Goal: Task Accomplishment & Management: Manage account settings

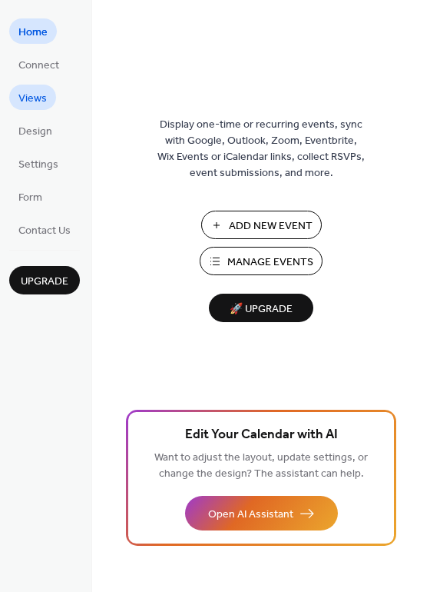
click at [33, 94] on span "Views" at bounding box center [32, 99] width 28 height 16
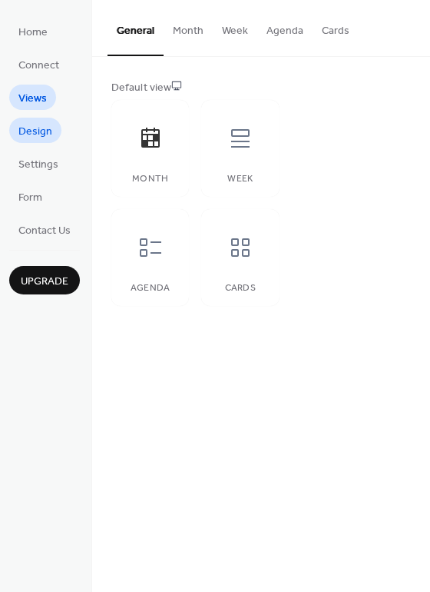
click at [27, 128] on span "Design" at bounding box center [35, 132] width 34 height 16
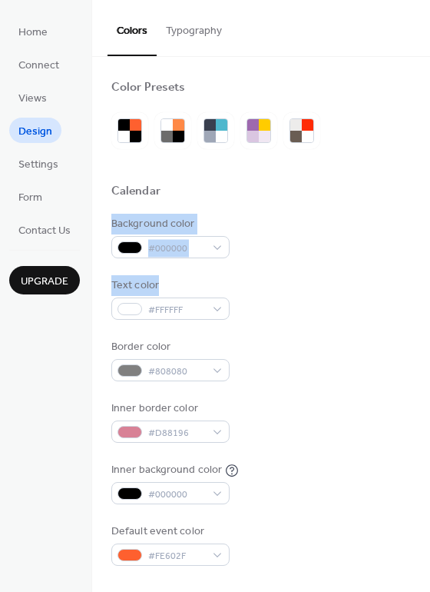
drag, startPoint x: 424, startPoint y: 185, endPoint x: 420, endPoint y: 276, distance: 90.8
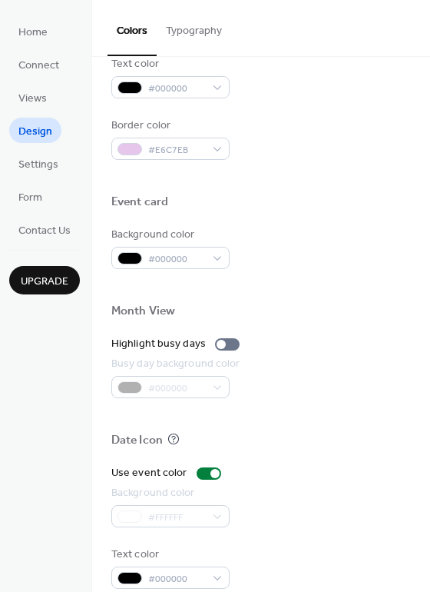
scroll to position [658, 0]
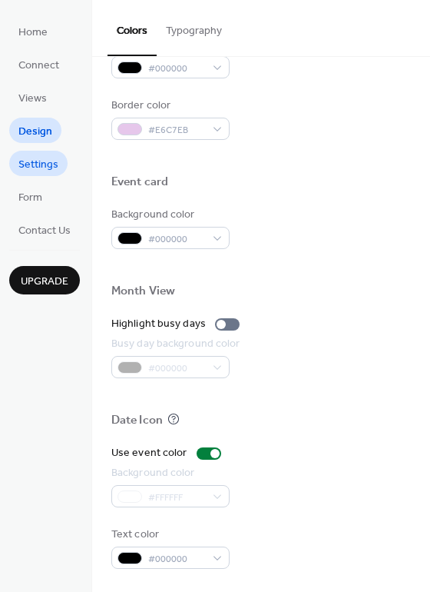
click at [62, 168] on link "Settings" at bounding box center [38, 163] width 58 height 25
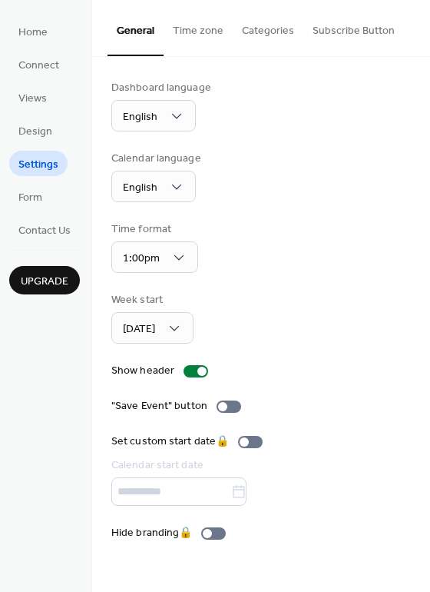
click at [191, 33] on button "Time zone" at bounding box center [198, 27] width 69 height 55
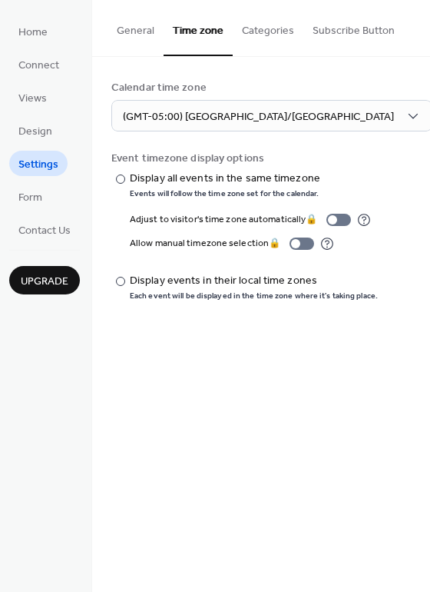
click at [257, 28] on button "Categories" at bounding box center [268, 27] width 71 height 55
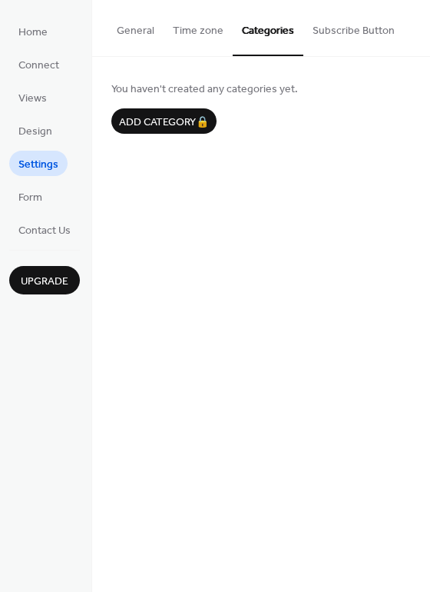
click at [140, 22] on button "General" at bounding box center [136, 27] width 56 height 55
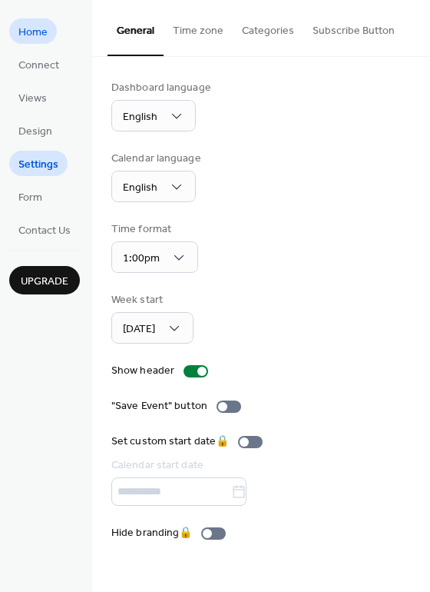
click at [40, 28] on span "Home" at bounding box center [32, 33] width 29 height 16
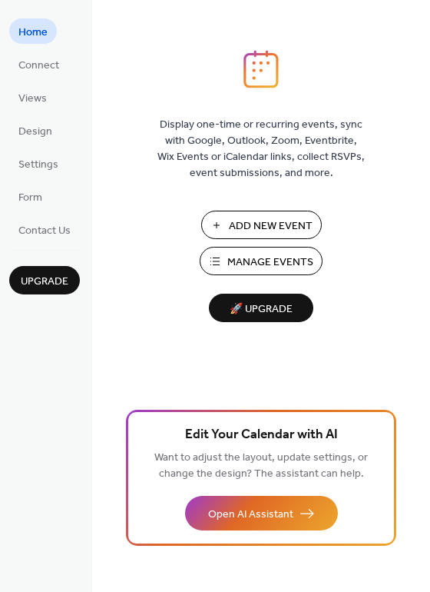
click at [242, 218] on span "Add New Event" at bounding box center [271, 226] width 84 height 16
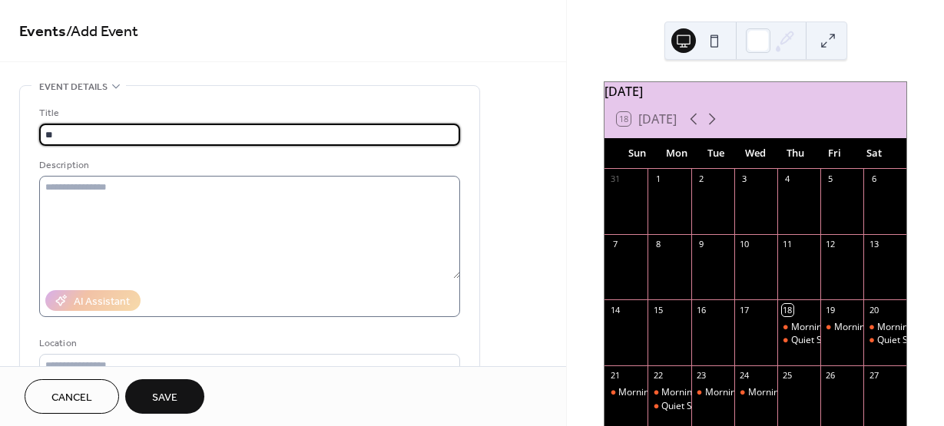
type input "*"
type input "**********"
click at [206, 192] on textarea at bounding box center [249, 227] width 421 height 103
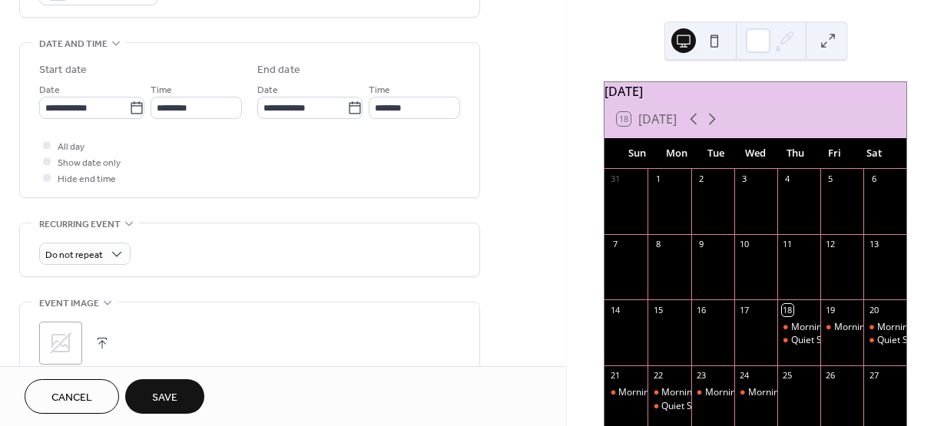
scroll to position [461, 0]
type textarea "**********"
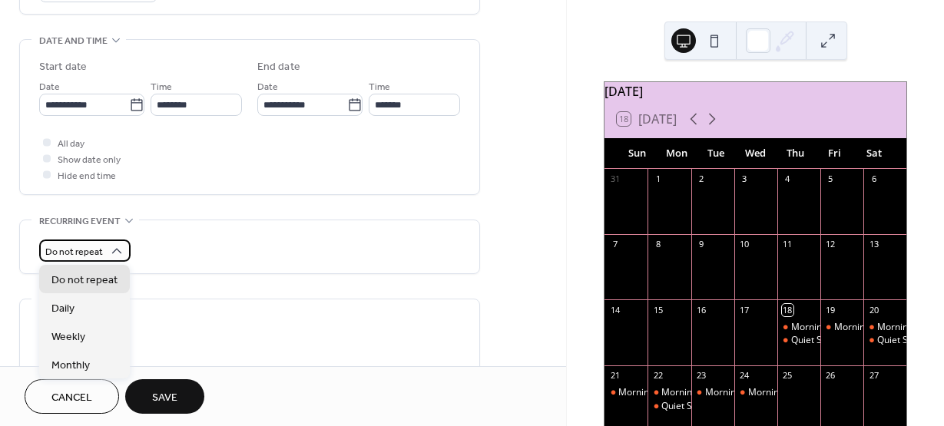
click at [91, 252] on span "Do not repeat" at bounding box center [74, 253] width 58 height 18
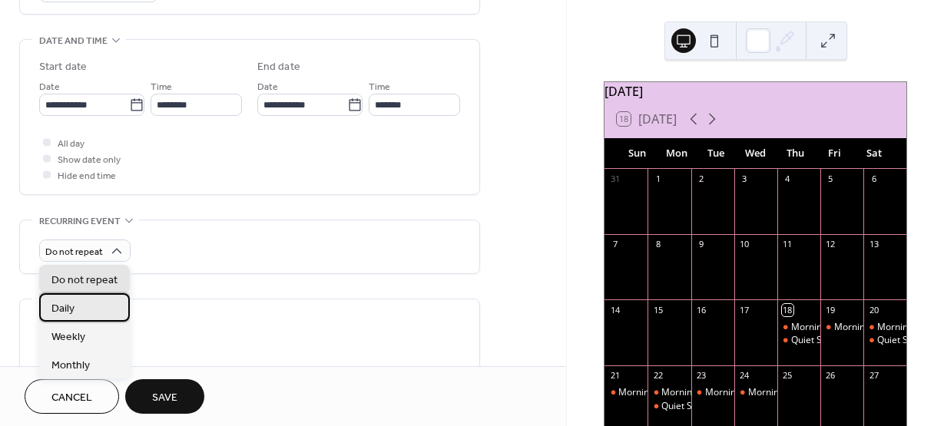
click at [91, 304] on div "Daily" at bounding box center [84, 308] width 91 height 28
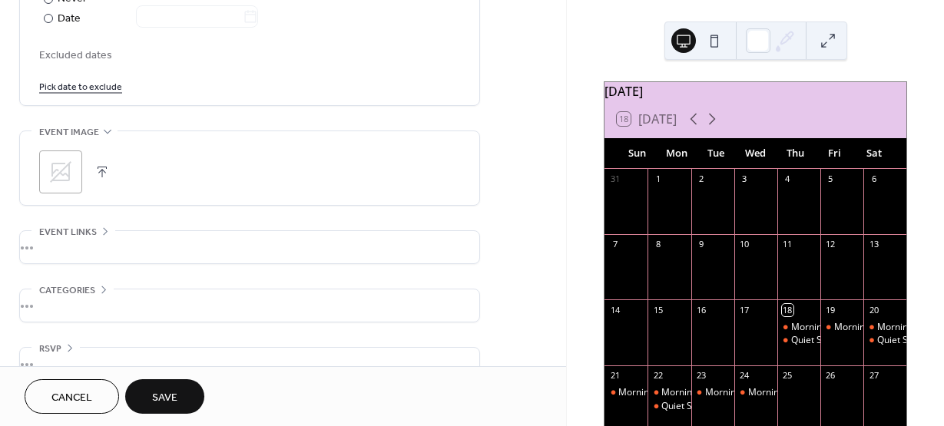
scroll to position [845, 0]
click at [191, 394] on button "Save" at bounding box center [164, 397] width 79 height 35
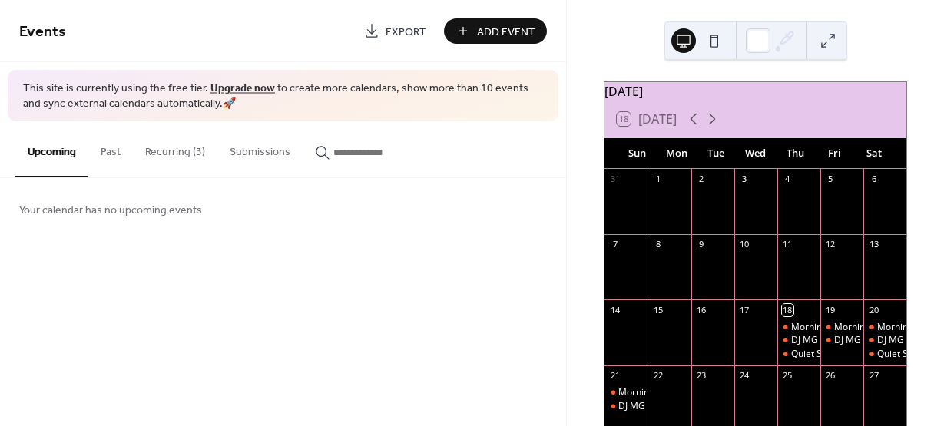
click at [179, 151] on button "Recurring (3)" at bounding box center [175, 148] width 85 height 55
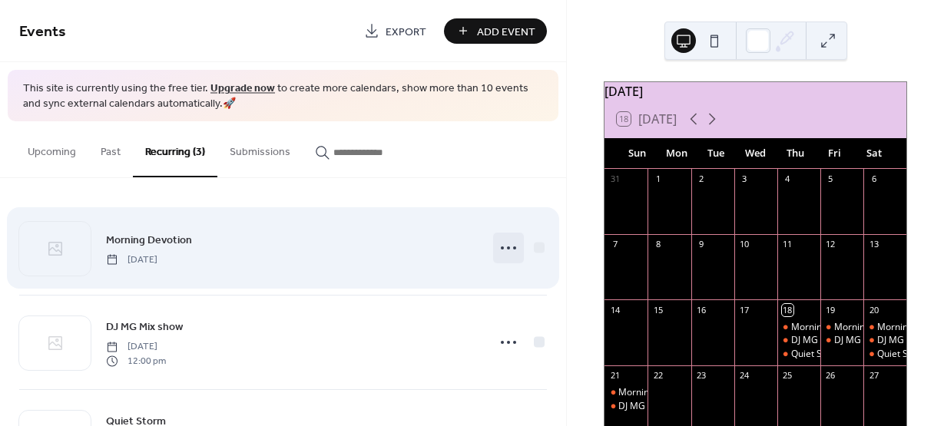
click at [499, 250] on icon at bounding box center [508, 248] width 25 height 25
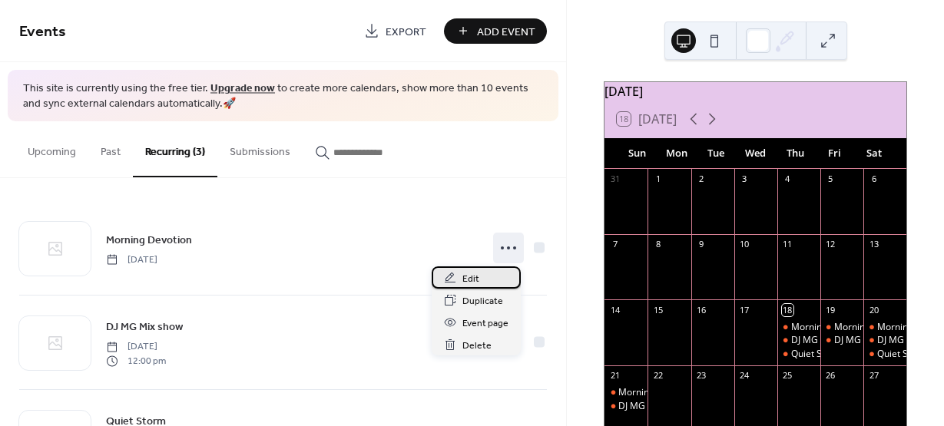
click at [477, 277] on span "Edit" at bounding box center [471, 279] width 17 height 16
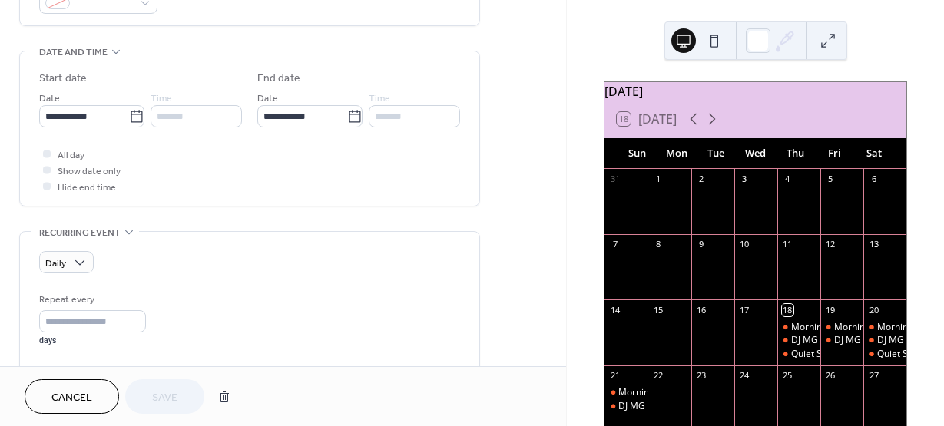
scroll to position [461, 0]
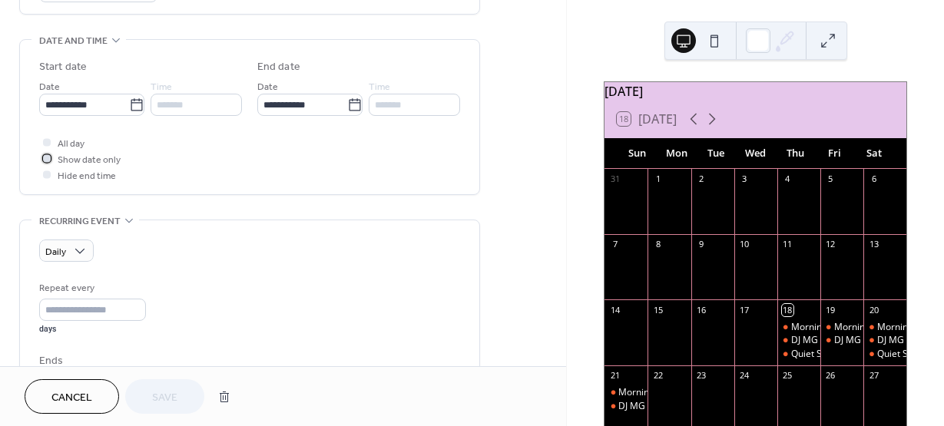
click at [46, 158] on icon at bounding box center [47, 158] width 4 height 3
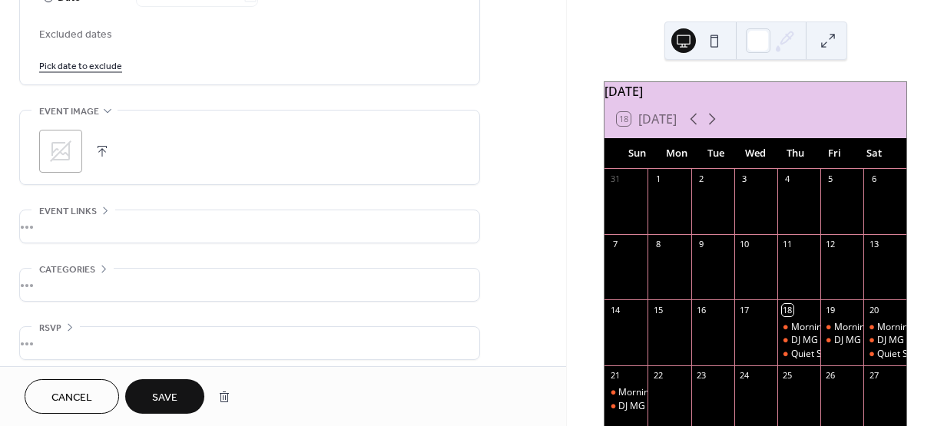
scroll to position [872, 0]
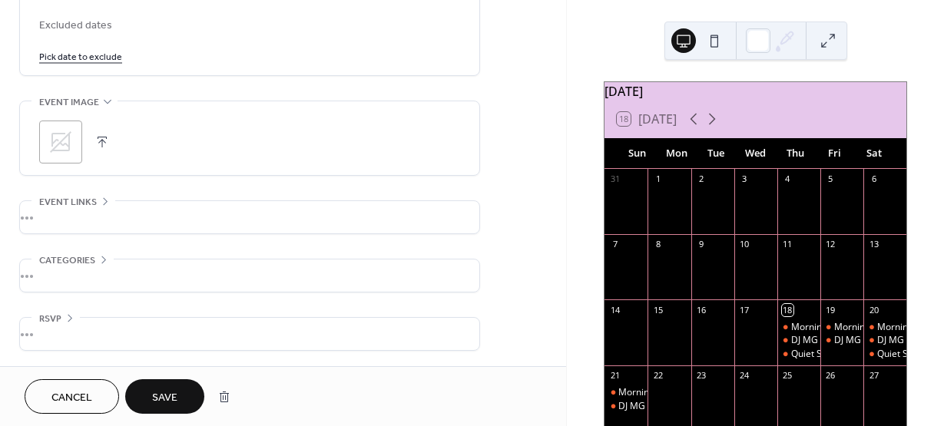
click at [162, 400] on span "Save" at bounding box center [164, 398] width 25 height 16
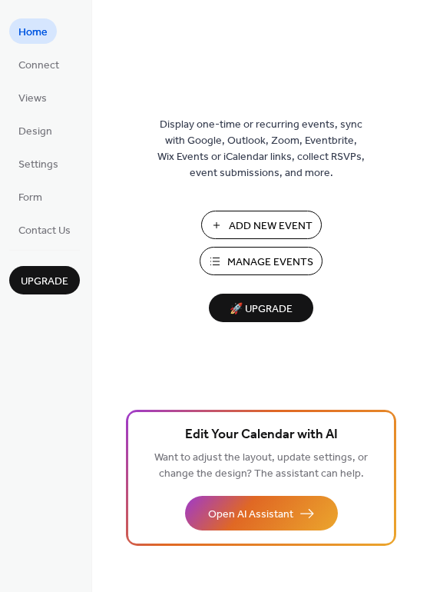
click at [258, 259] on span "Manage Events" at bounding box center [270, 262] width 86 height 16
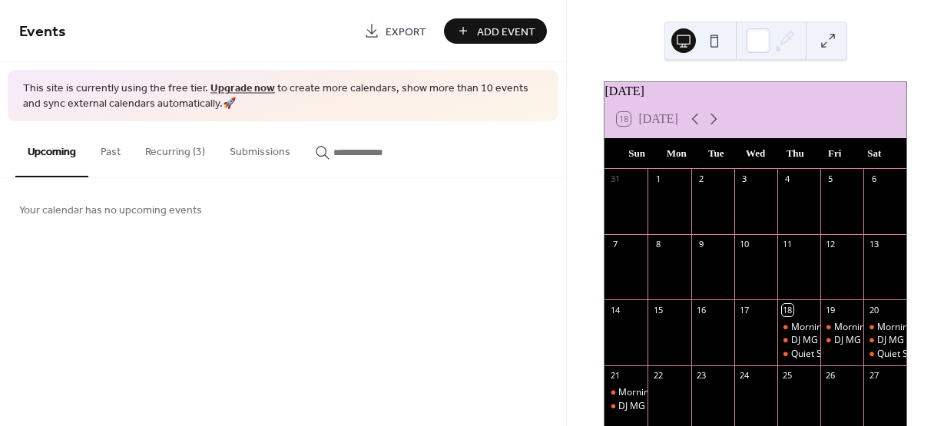
click at [185, 149] on button "Recurring (3)" at bounding box center [175, 148] width 85 height 55
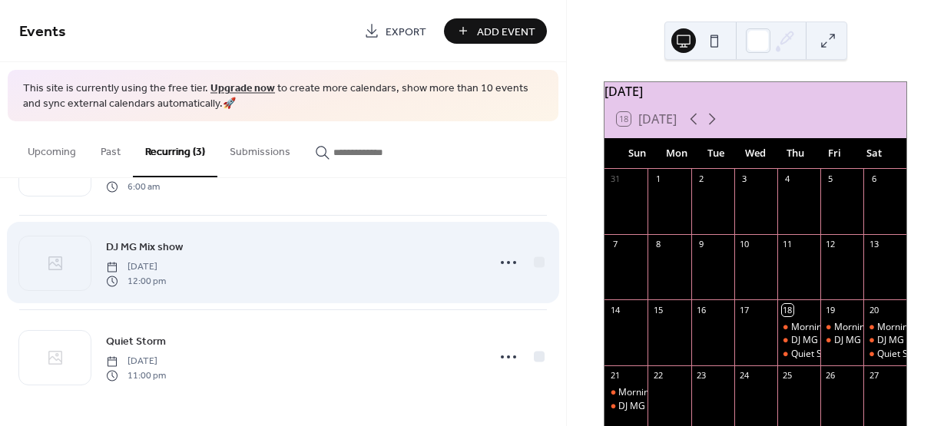
scroll to position [81, 0]
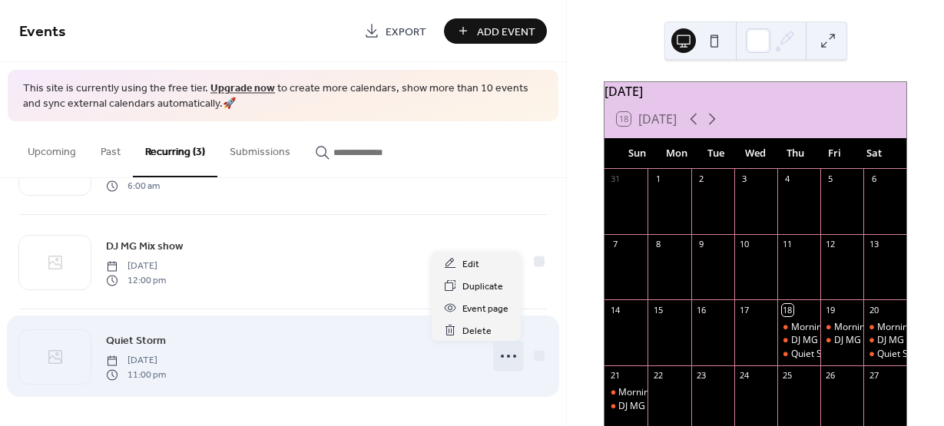
click at [499, 359] on icon at bounding box center [508, 356] width 25 height 25
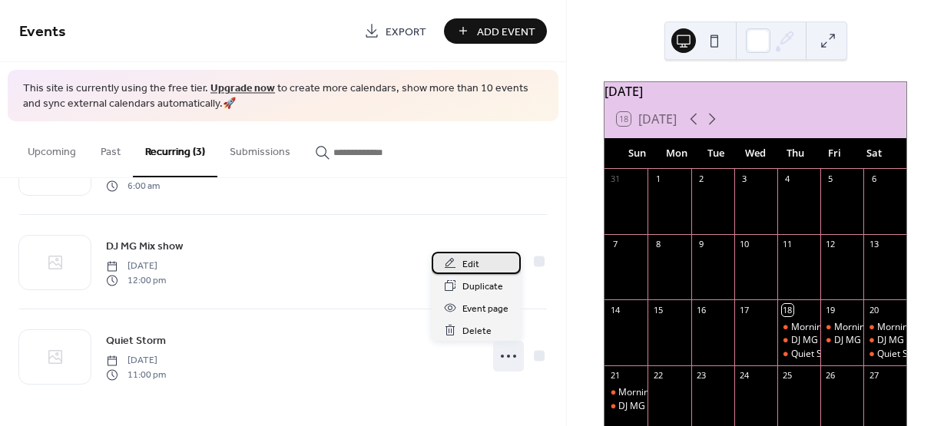
click at [470, 257] on span "Edit" at bounding box center [471, 265] width 17 height 16
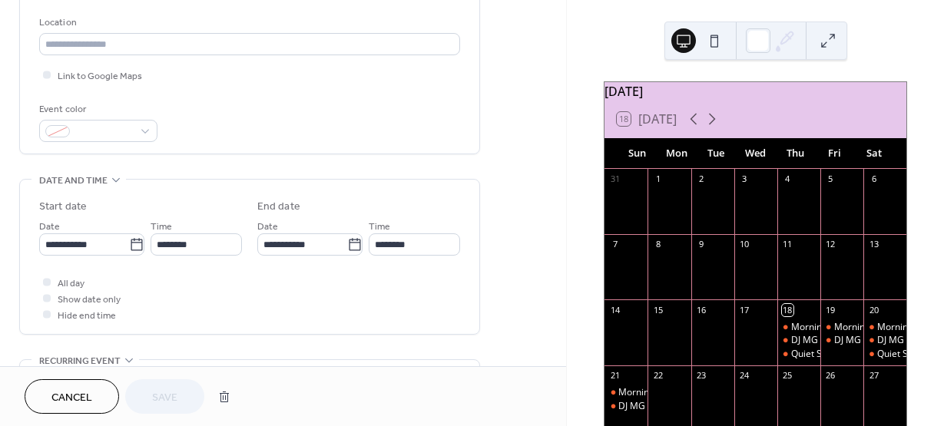
scroll to position [257, 0]
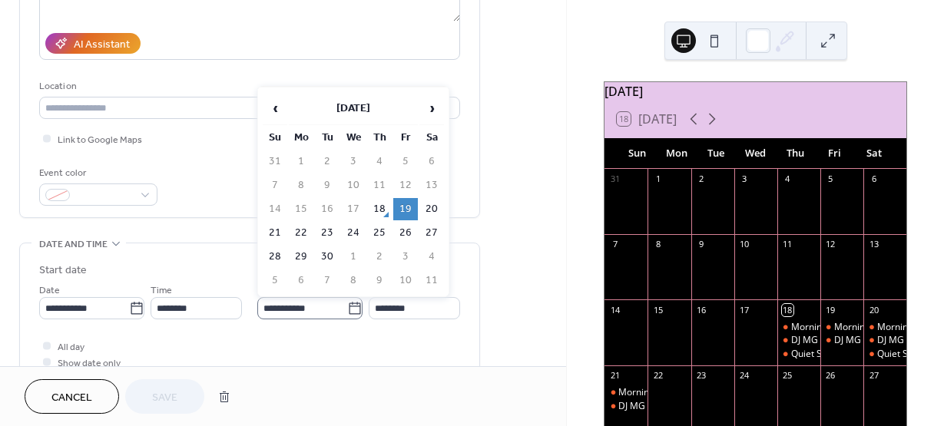
click at [347, 309] on icon at bounding box center [354, 308] width 15 height 15
click at [346, 309] on input "**********" at bounding box center [302, 308] width 90 height 22
click at [277, 235] on td "21" at bounding box center [275, 233] width 25 height 22
type input "**********"
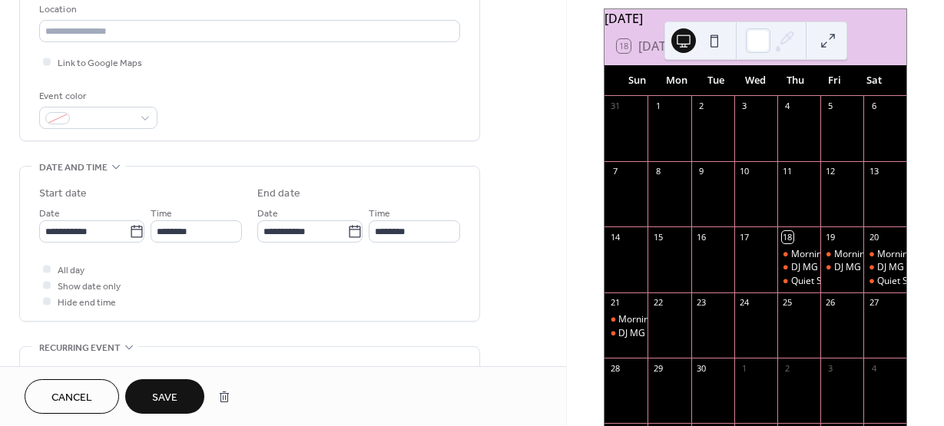
scroll to position [77, 0]
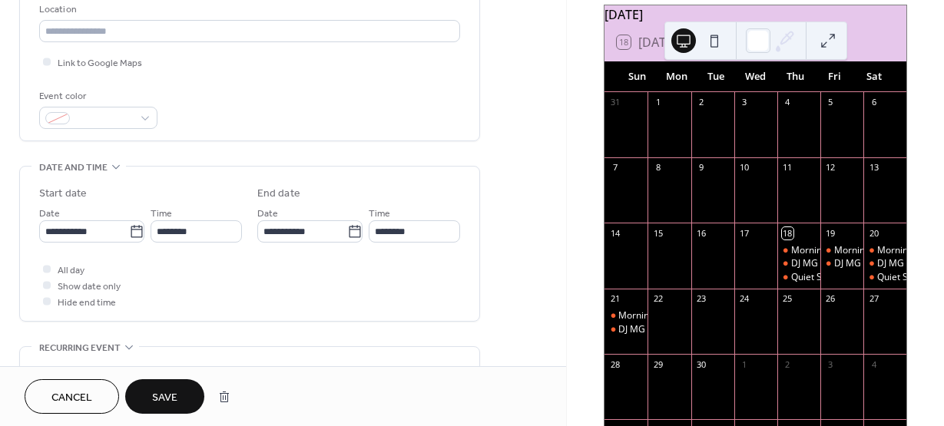
click at [167, 392] on span "Save" at bounding box center [164, 398] width 25 height 16
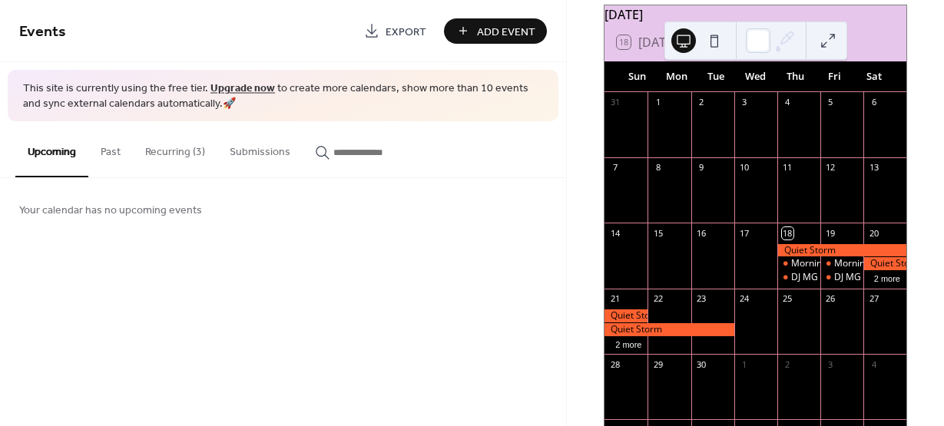
click at [184, 151] on button "Recurring (3)" at bounding box center [175, 148] width 85 height 55
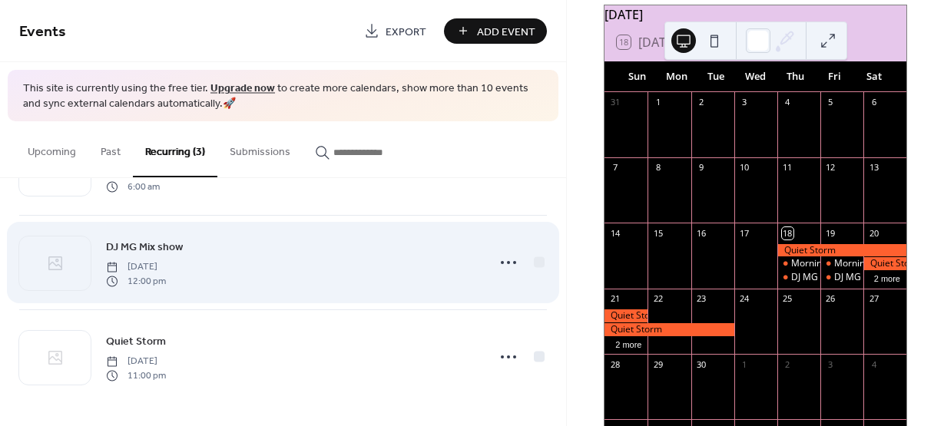
scroll to position [81, 0]
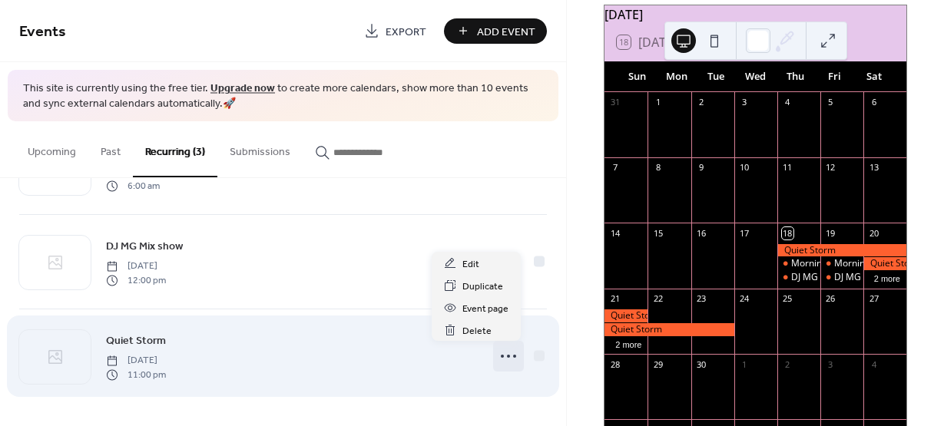
click at [513, 356] on circle at bounding box center [514, 356] width 3 height 3
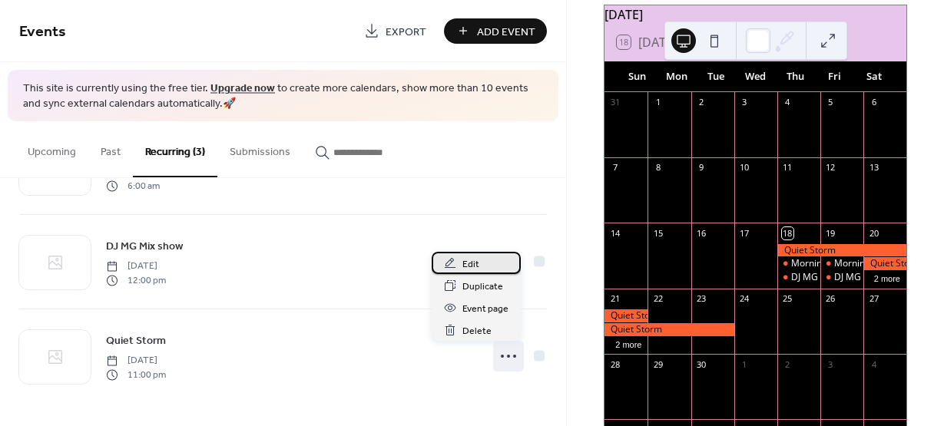
click at [481, 267] on div "Edit" at bounding box center [476, 263] width 89 height 22
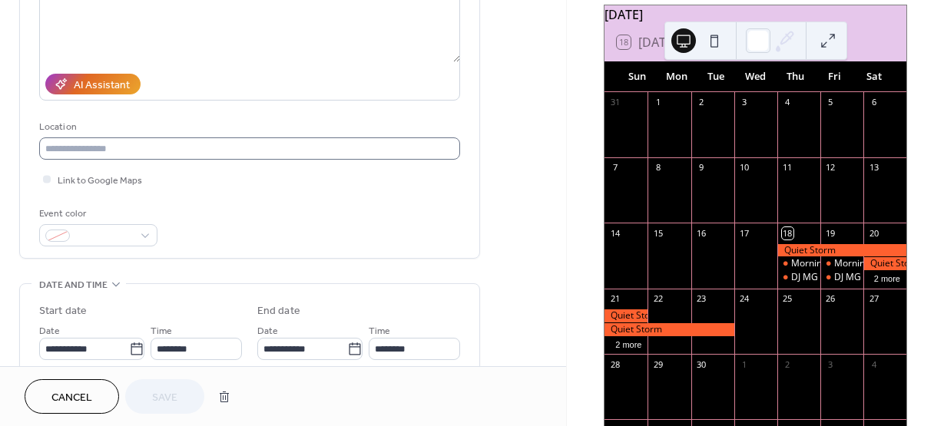
scroll to position [154, 0]
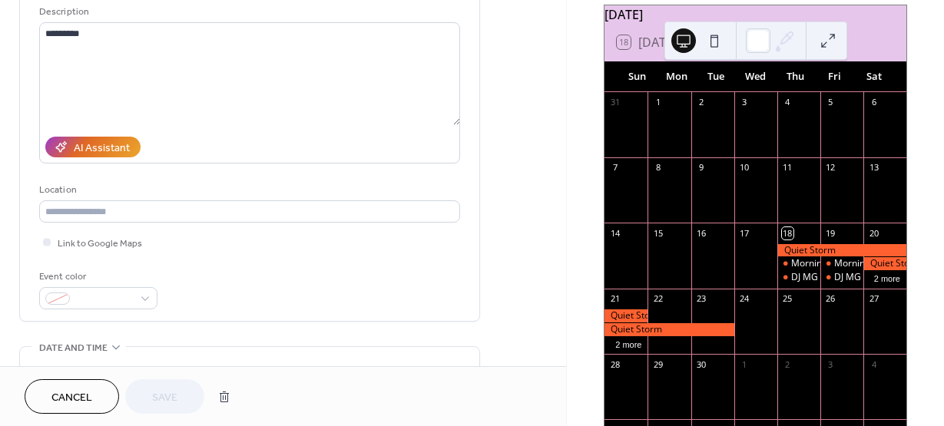
click at [80, 390] on span "Cancel" at bounding box center [71, 398] width 41 height 16
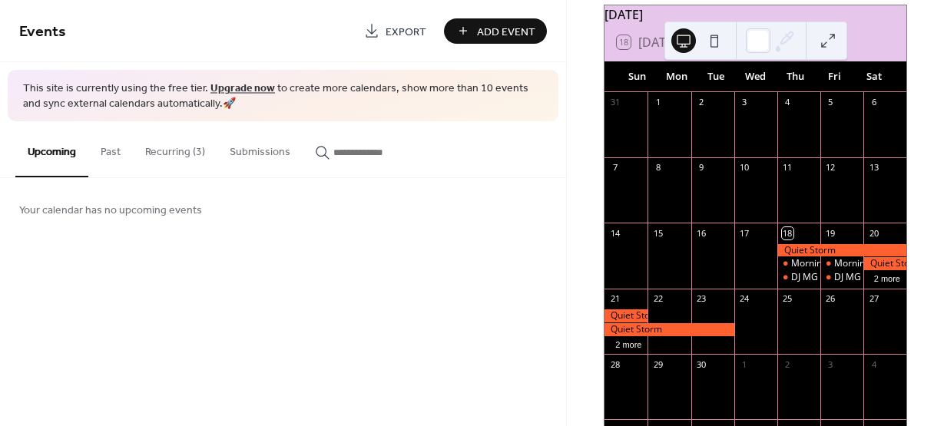
click at [193, 148] on button "Recurring (3)" at bounding box center [175, 148] width 85 height 55
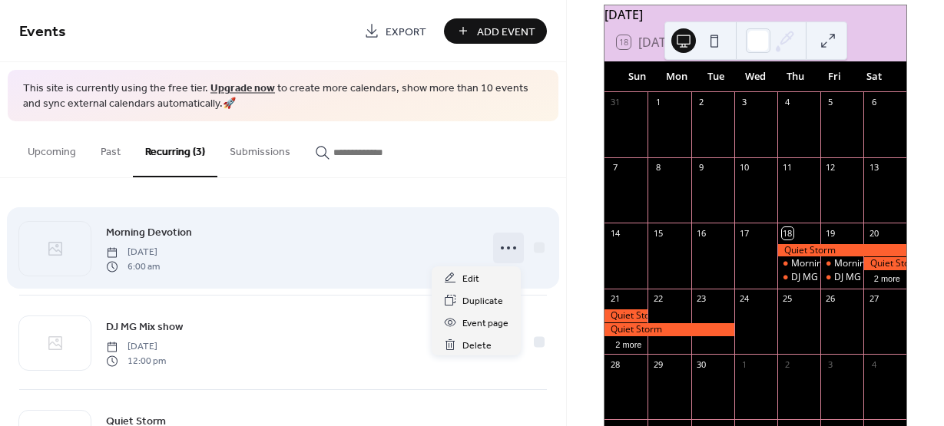
click at [499, 249] on icon at bounding box center [508, 248] width 25 height 25
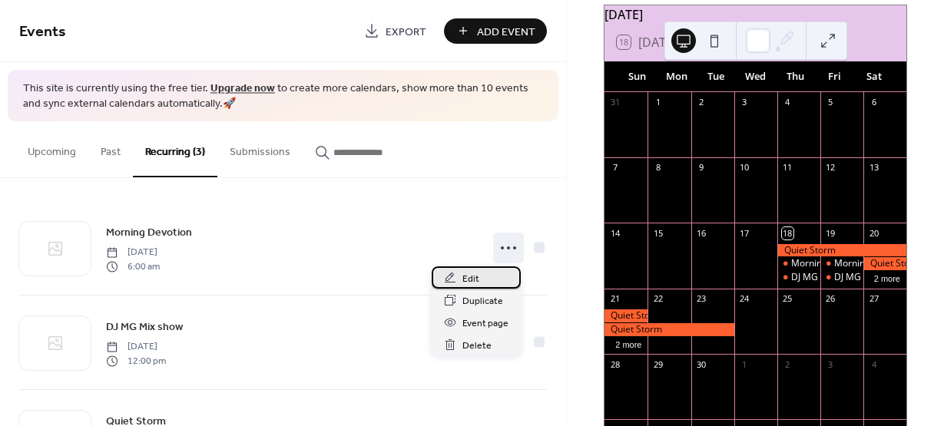
click at [487, 274] on div "Edit" at bounding box center [476, 278] width 89 height 22
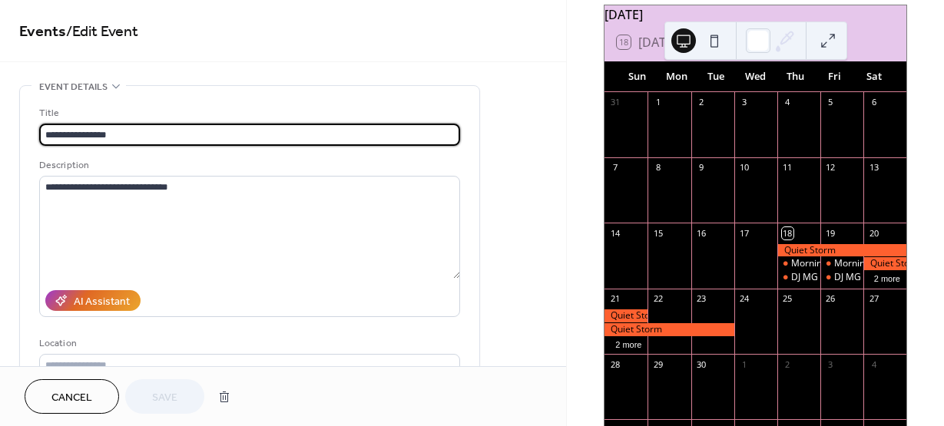
click at [59, 400] on span "Cancel" at bounding box center [71, 398] width 41 height 16
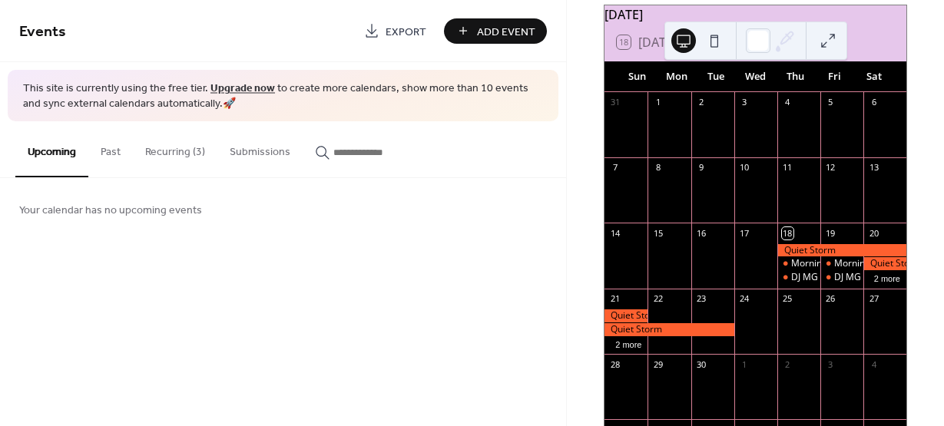
click at [184, 158] on button "Recurring (3)" at bounding box center [175, 148] width 85 height 55
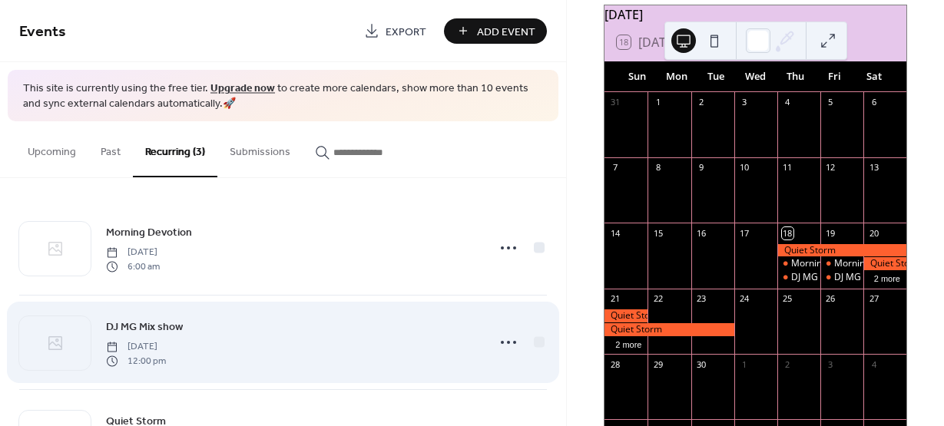
scroll to position [77, 0]
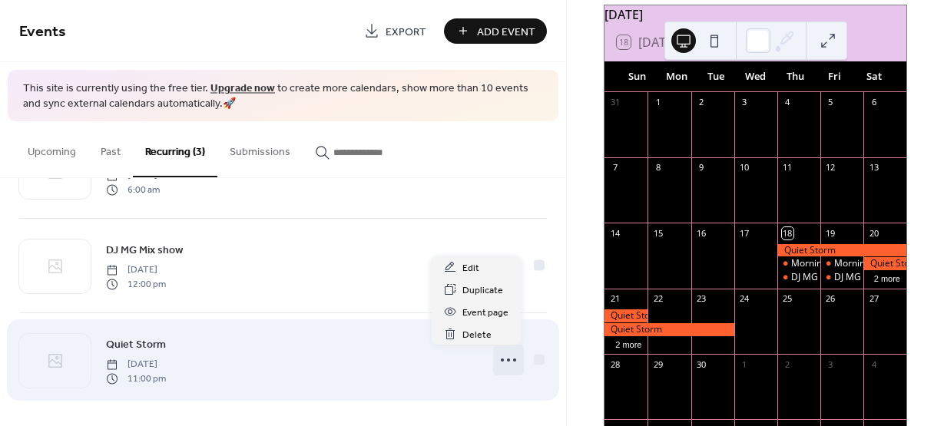
click at [506, 360] on icon at bounding box center [508, 360] width 25 height 25
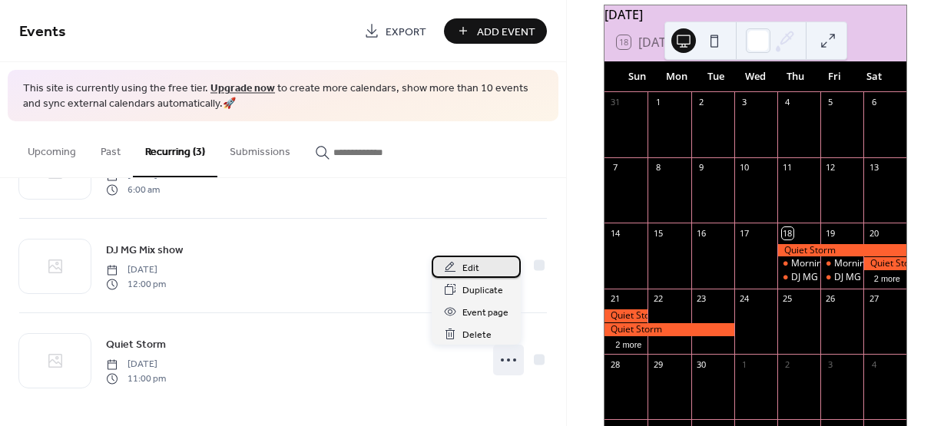
click at [471, 267] on span "Edit" at bounding box center [471, 268] width 17 height 16
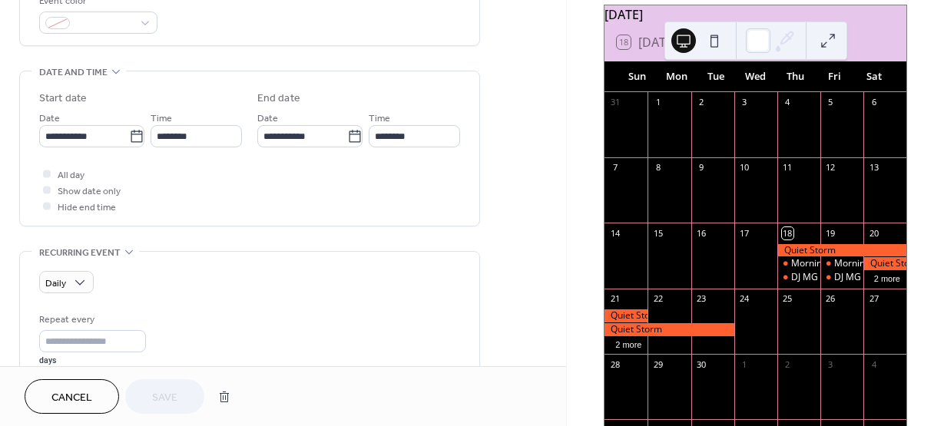
scroll to position [384, 0]
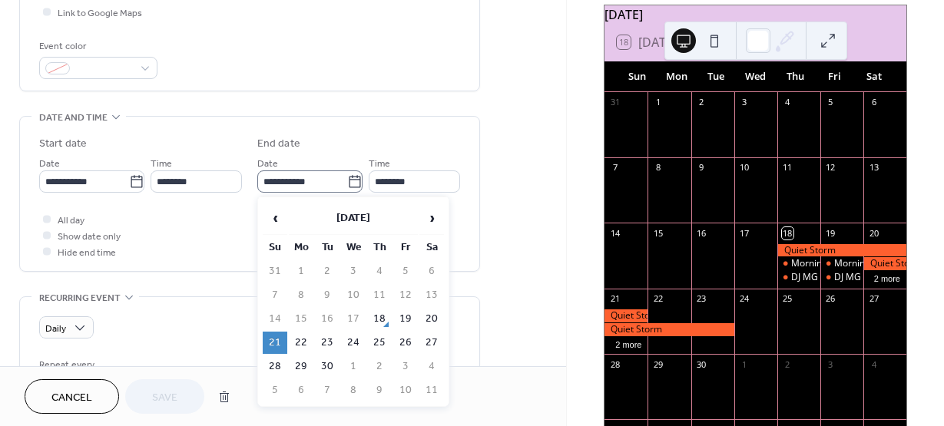
click at [349, 178] on icon at bounding box center [355, 181] width 12 height 12
click at [347, 178] on input "**********" at bounding box center [302, 182] width 90 height 22
click at [380, 318] on td "18" at bounding box center [379, 319] width 25 height 22
type input "**********"
type input "********"
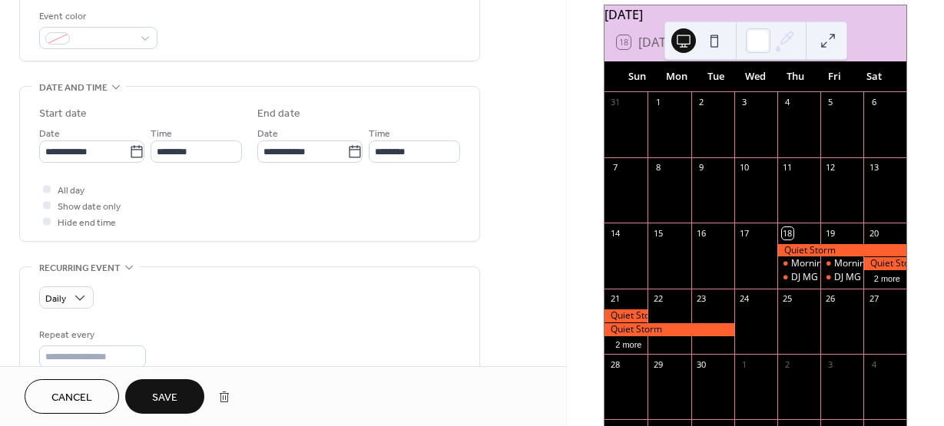
scroll to position [538, 0]
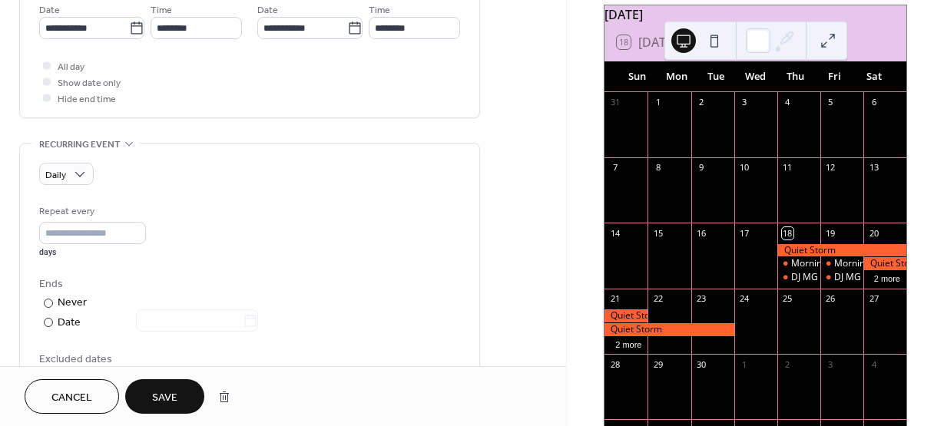
click at [177, 392] on span "Save" at bounding box center [164, 398] width 25 height 16
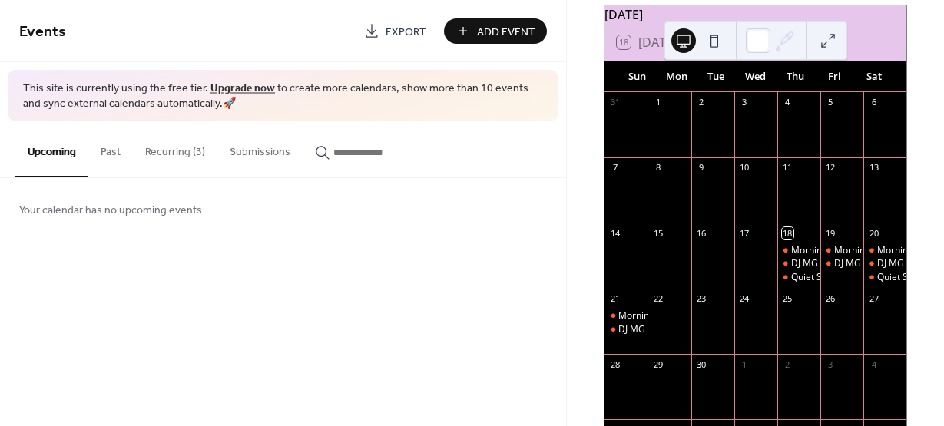
click at [823, 270] on div "DJ MG Mix show" at bounding box center [842, 263] width 43 height 13
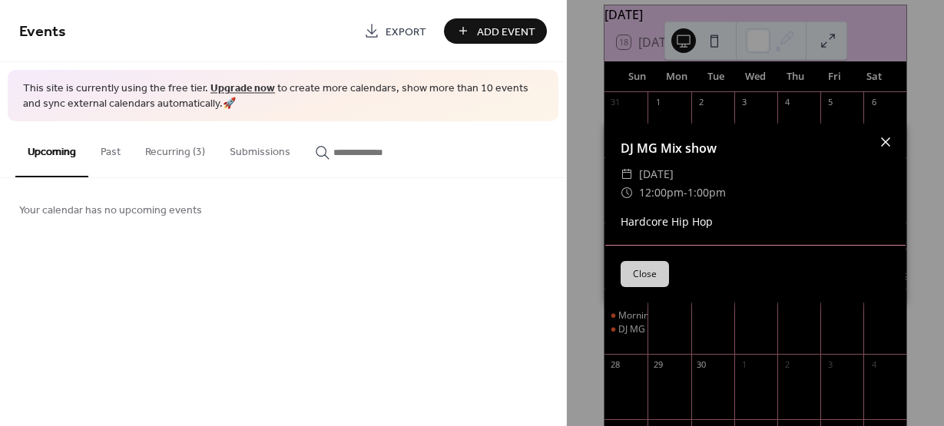
click at [883, 138] on icon at bounding box center [885, 142] width 9 height 9
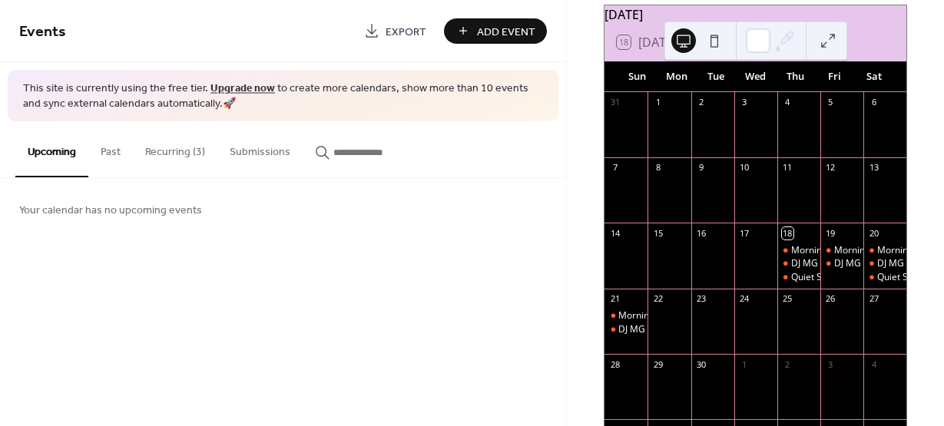
click at [169, 158] on button "Recurring (3)" at bounding box center [175, 148] width 85 height 55
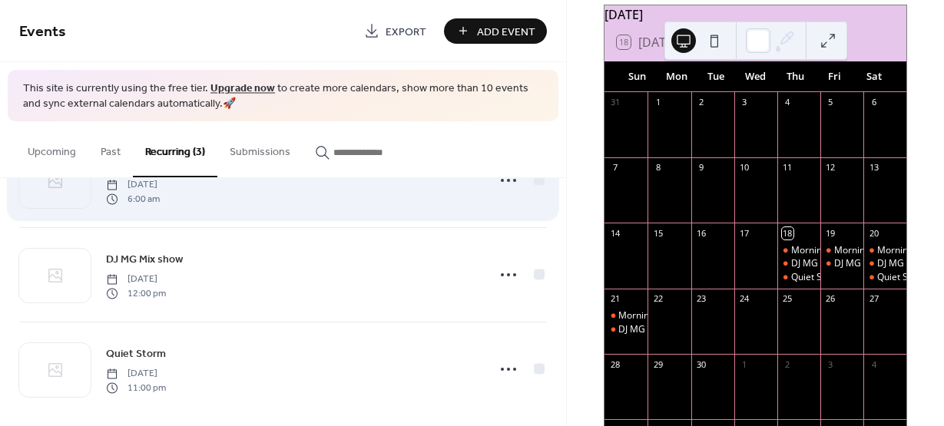
scroll to position [81, 0]
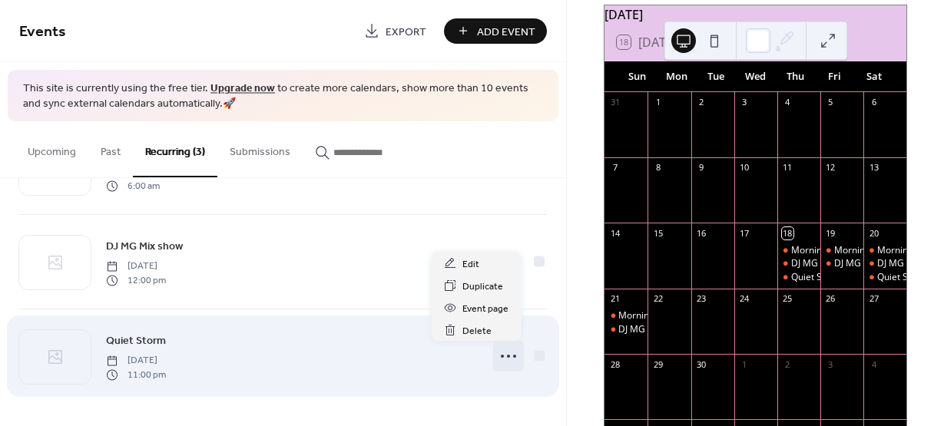
click at [507, 357] on circle at bounding box center [508, 356] width 3 height 3
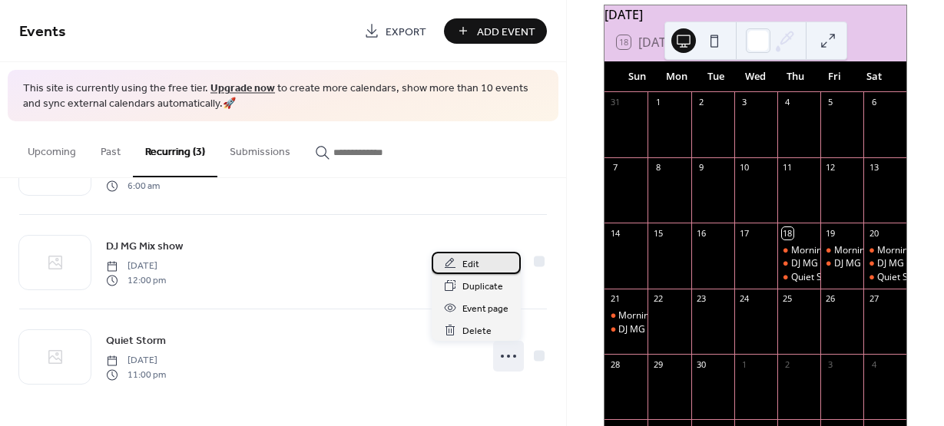
click at [465, 263] on span "Edit" at bounding box center [471, 265] width 17 height 16
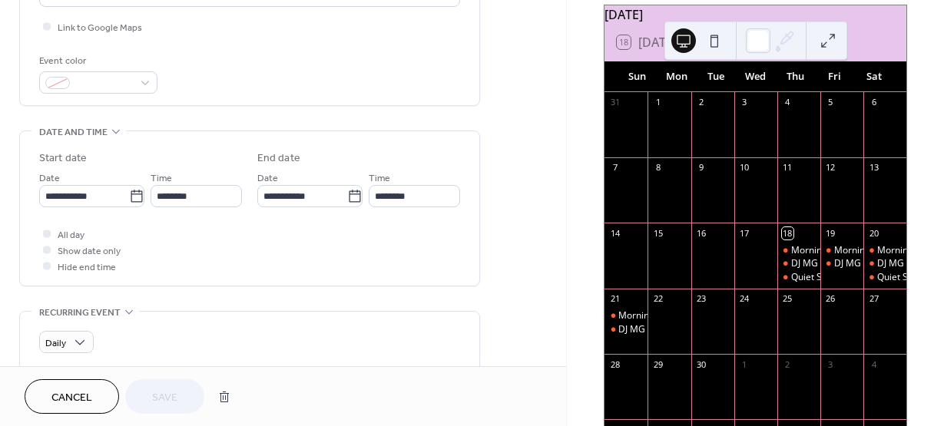
scroll to position [384, 0]
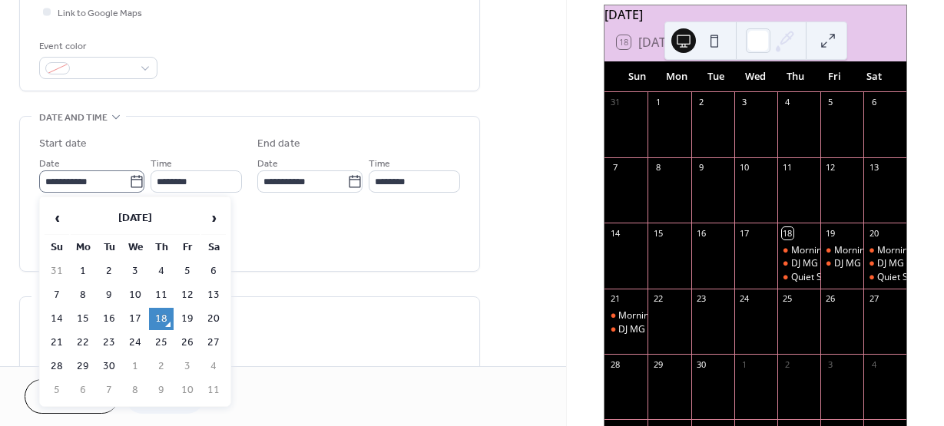
click at [129, 182] on icon at bounding box center [136, 181] width 15 height 15
click at [128, 182] on input "**********" at bounding box center [84, 182] width 90 height 22
click at [129, 182] on icon at bounding box center [136, 181] width 15 height 15
click at [129, 182] on input "**********" at bounding box center [84, 182] width 90 height 22
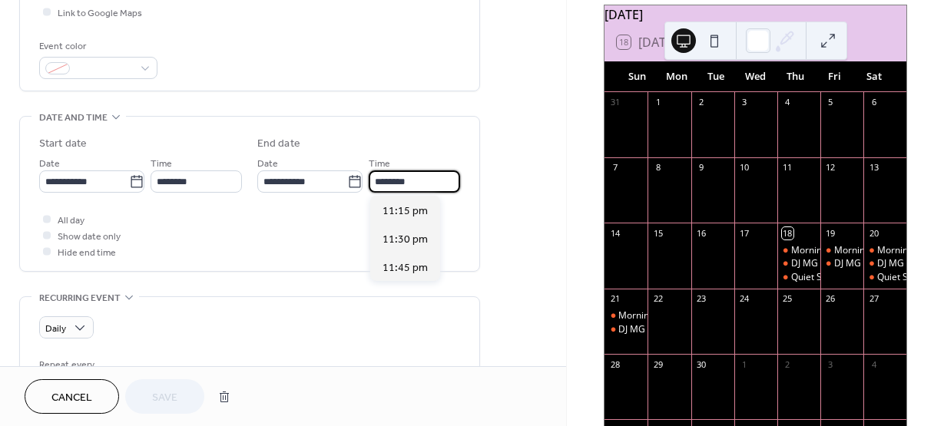
click at [412, 181] on input "********" at bounding box center [414, 182] width 91 height 22
drag, startPoint x: 420, startPoint y: 175, endPoint x: 367, endPoint y: 166, distance: 53.1
click at [367, 166] on div "**********" at bounding box center [358, 173] width 203 height 38
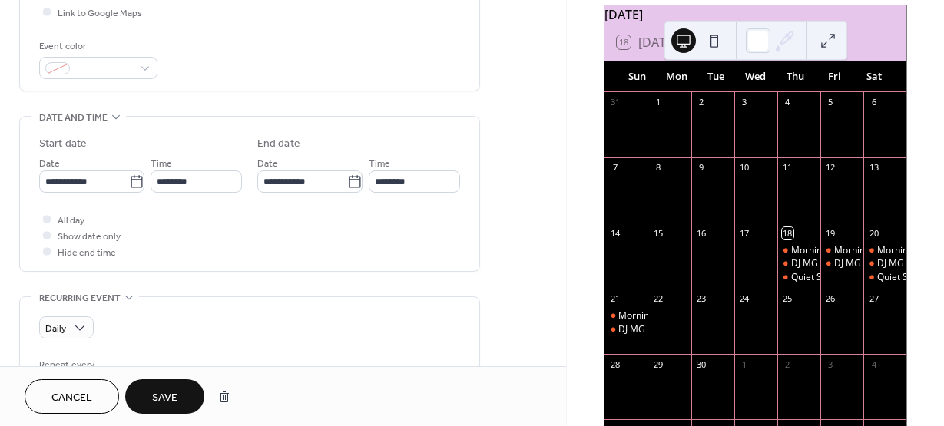
click at [467, 241] on div "**********" at bounding box center [250, 194] width 460 height 154
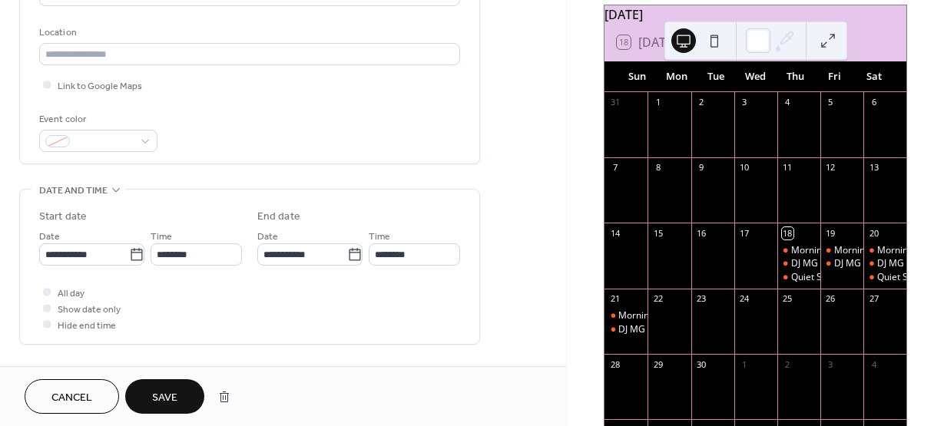
scroll to position [307, 0]
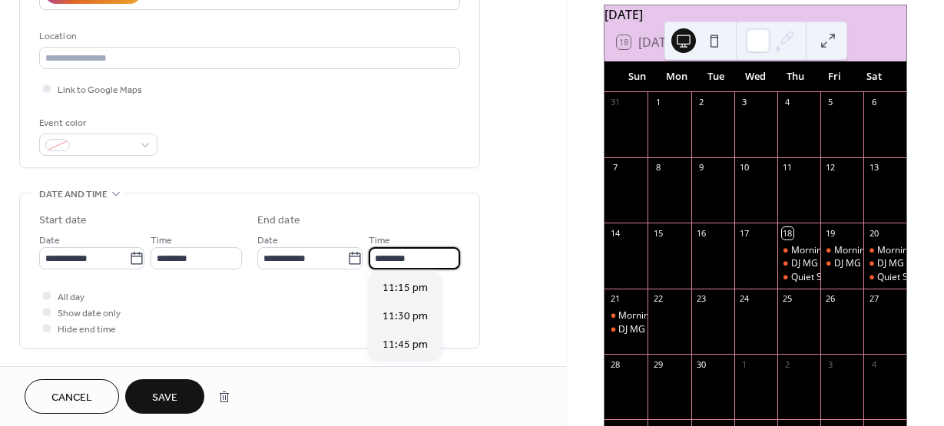
click at [401, 254] on input "********" at bounding box center [414, 258] width 91 height 22
drag, startPoint x: 413, startPoint y: 260, endPoint x: 363, endPoint y: 254, distance: 49.6
click at [363, 254] on div "**********" at bounding box center [358, 250] width 203 height 38
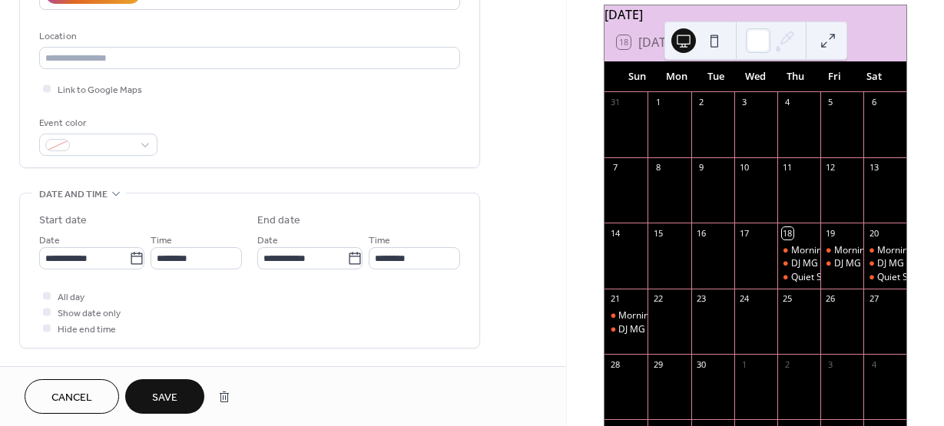
click at [328, 285] on div "**********" at bounding box center [249, 275] width 421 height 124
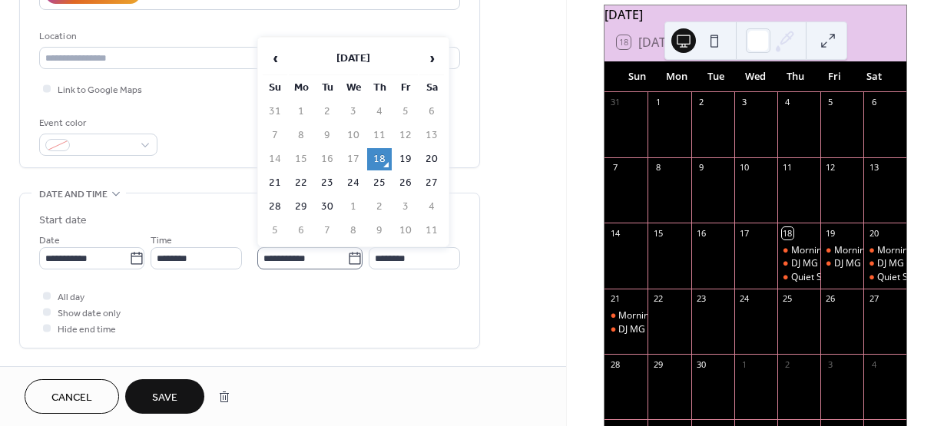
click at [358, 255] on label "**********" at bounding box center [309, 258] width 105 height 22
click at [347, 255] on input "**********" at bounding box center [302, 258] width 90 height 22
click at [387, 164] on td "18" at bounding box center [379, 159] width 25 height 22
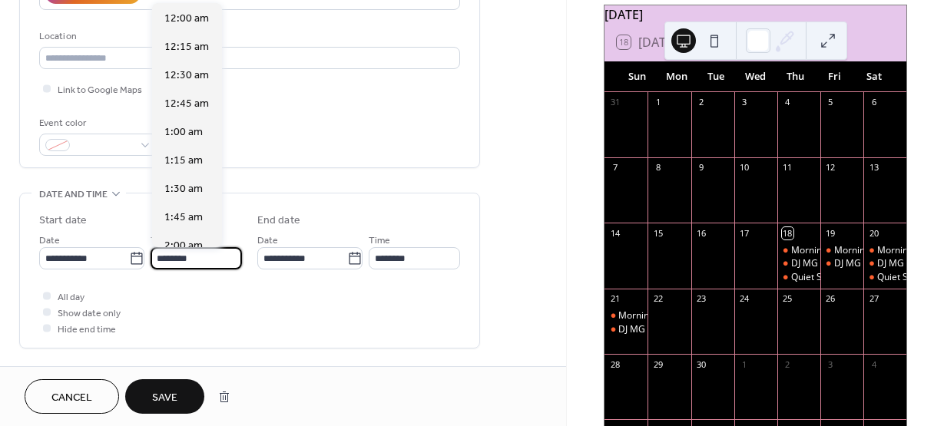
scroll to position [2485, 0]
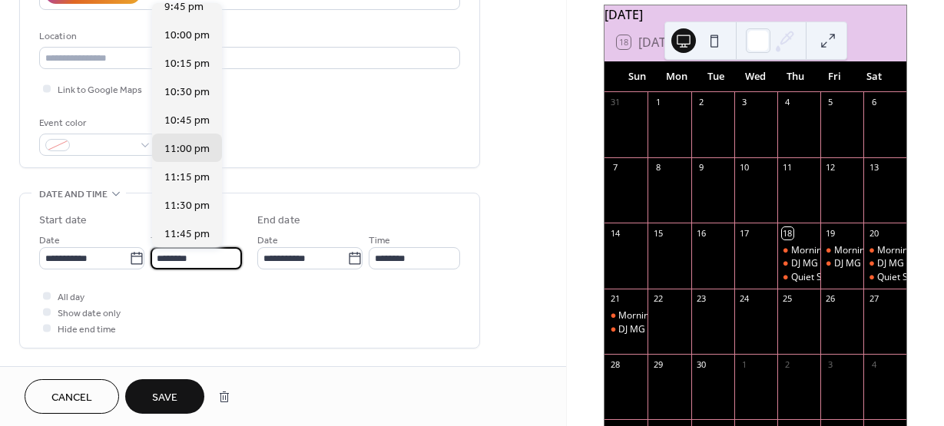
click at [191, 266] on input "********" at bounding box center [196, 258] width 91 height 22
click at [204, 144] on span "11:00 pm" at bounding box center [186, 149] width 45 height 16
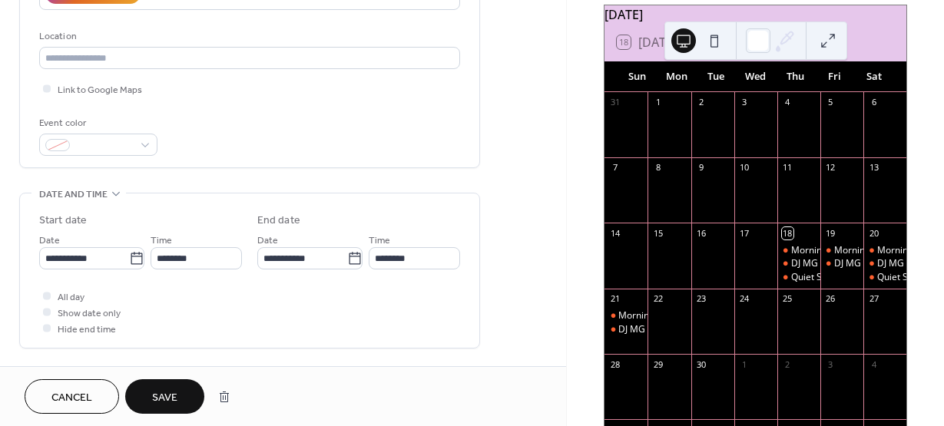
click at [218, 290] on div "All day Show date only Hide end time" at bounding box center [249, 312] width 421 height 48
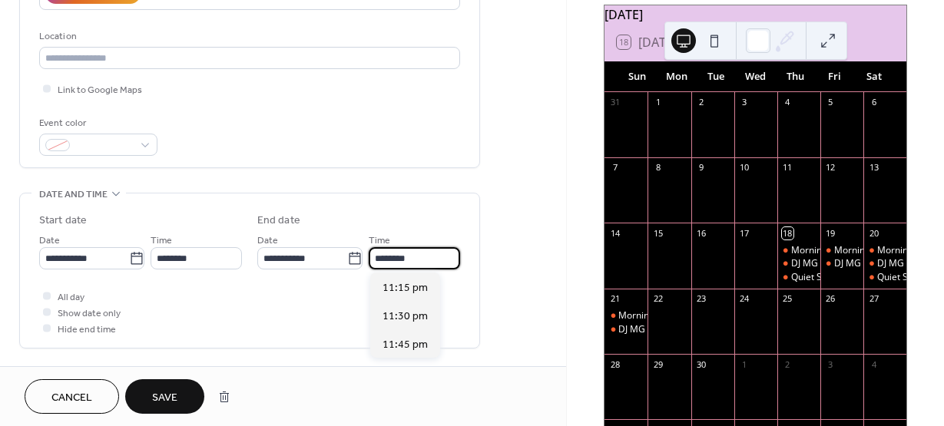
click at [412, 268] on input "********" at bounding box center [414, 258] width 91 height 22
click at [391, 346] on span "11:45 pm" at bounding box center [405, 345] width 45 height 16
type input "********"
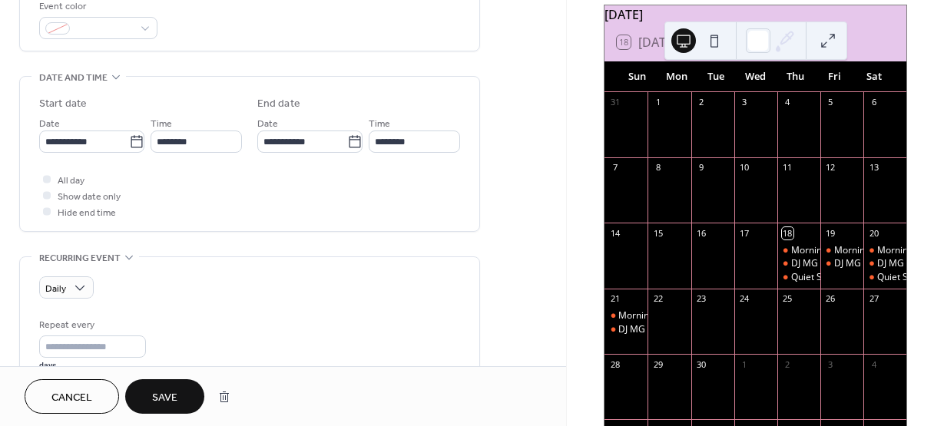
scroll to position [461, 0]
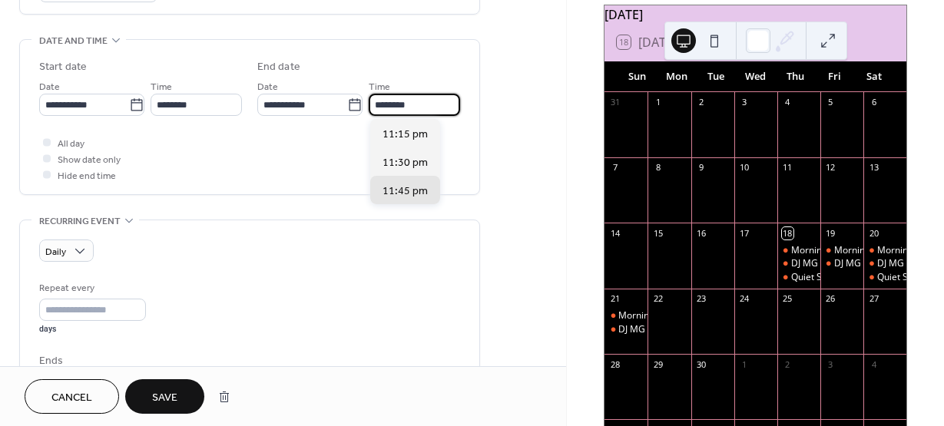
click at [397, 113] on input "********" at bounding box center [414, 105] width 91 height 22
click at [94, 395] on button "Cancel" at bounding box center [72, 397] width 95 height 35
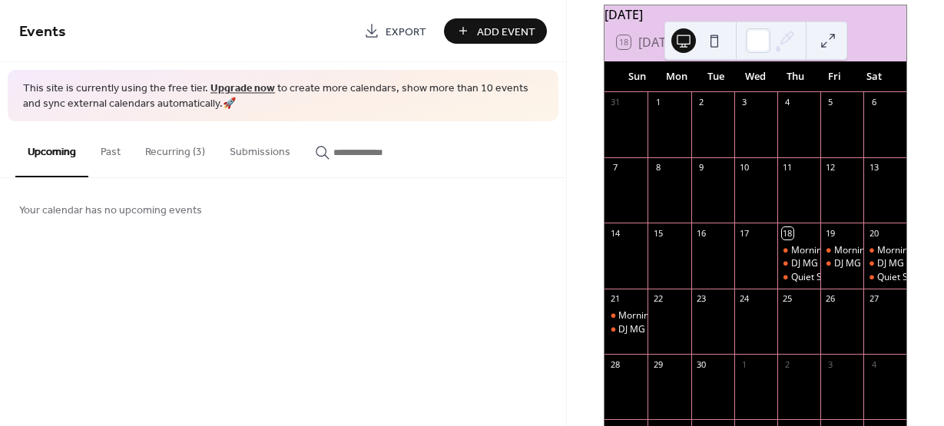
click at [171, 148] on button "Recurring (3)" at bounding box center [175, 148] width 85 height 55
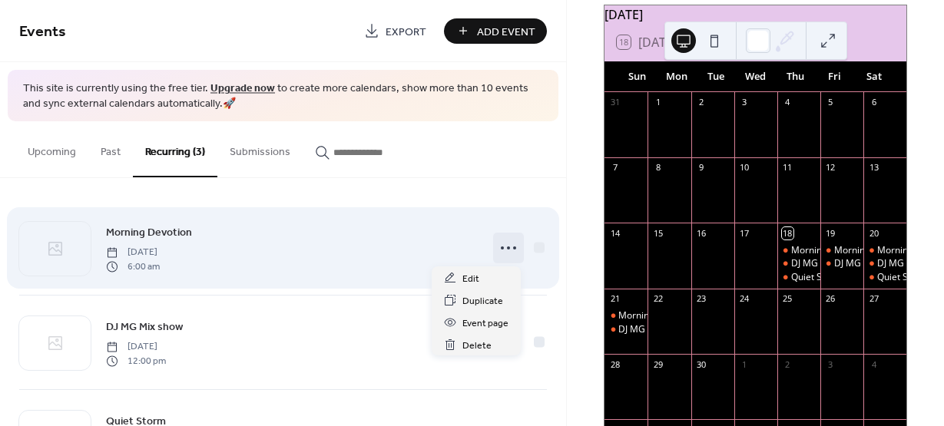
click at [496, 250] on icon at bounding box center [508, 248] width 25 height 25
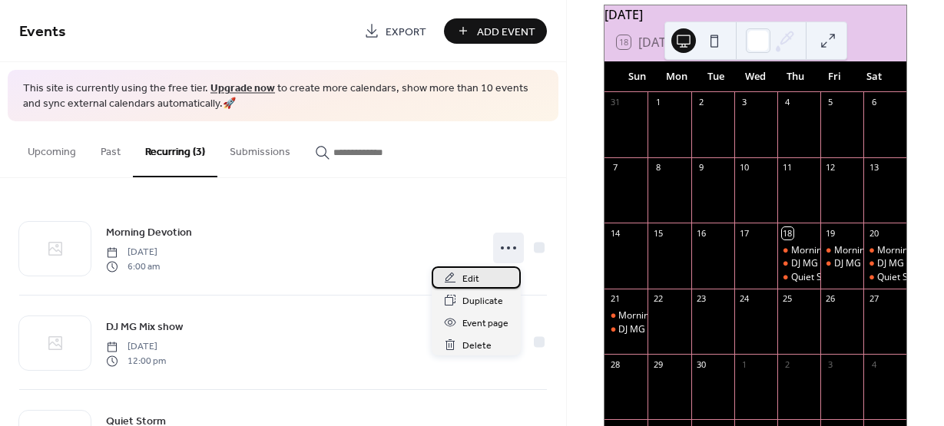
click at [461, 275] on div "Edit" at bounding box center [476, 278] width 89 height 22
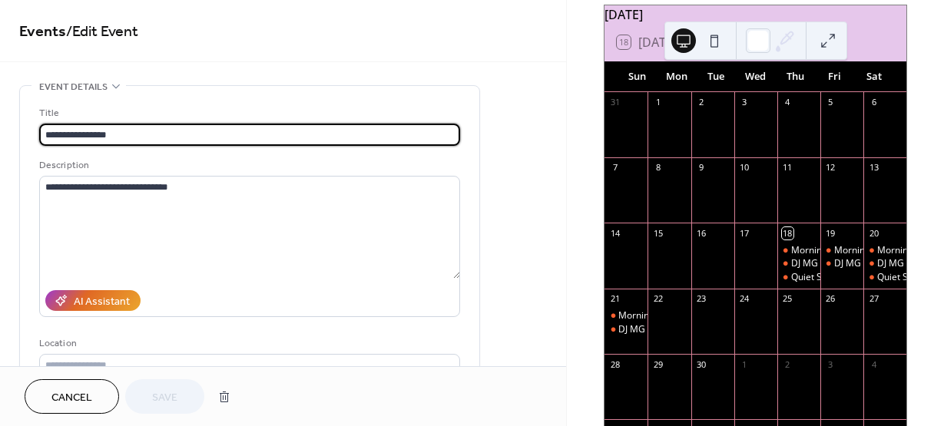
click at [85, 396] on span "Cancel" at bounding box center [71, 398] width 41 height 16
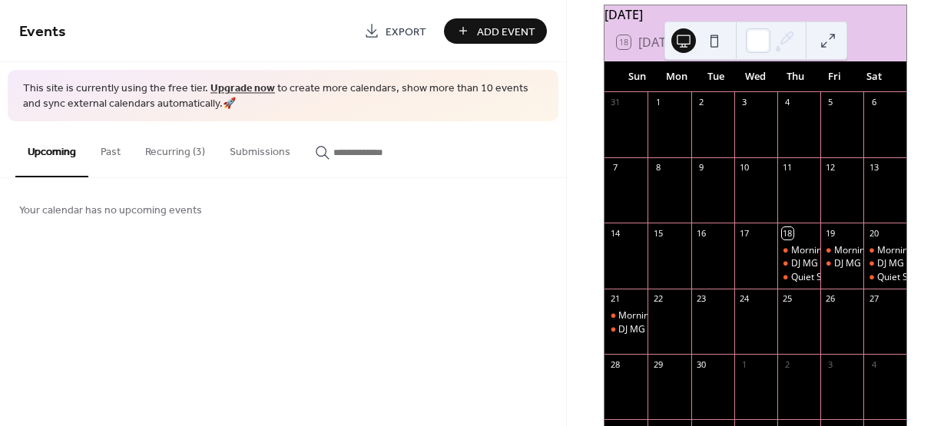
click at [183, 141] on button "Recurring (3)" at bounding box center [175, 148] width 85 height 55
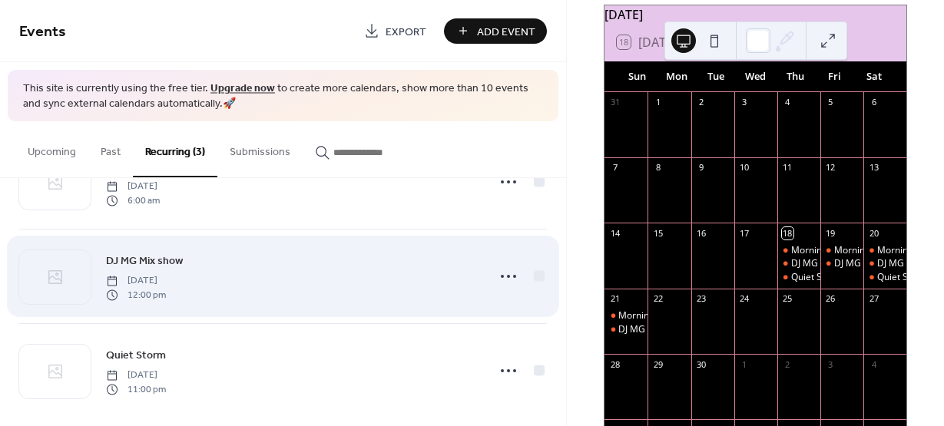
scroll to position [81, 0]
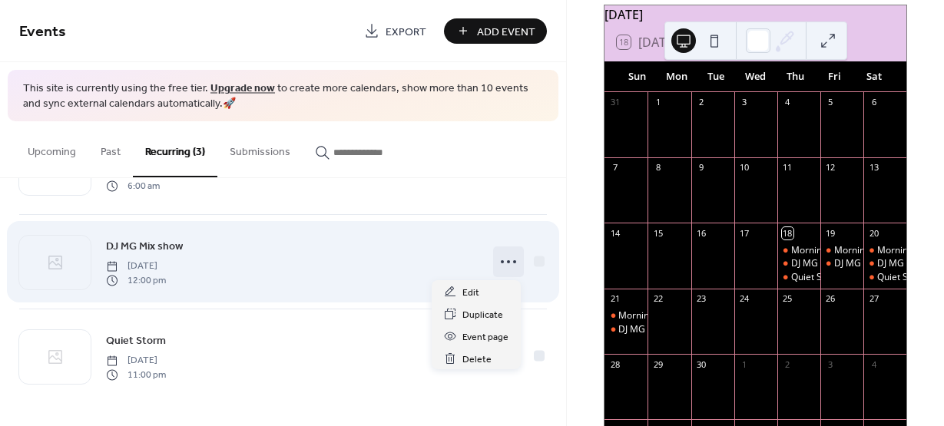
click at [512, 265] on icon at bounding box center [508, 262] width 25 height 25
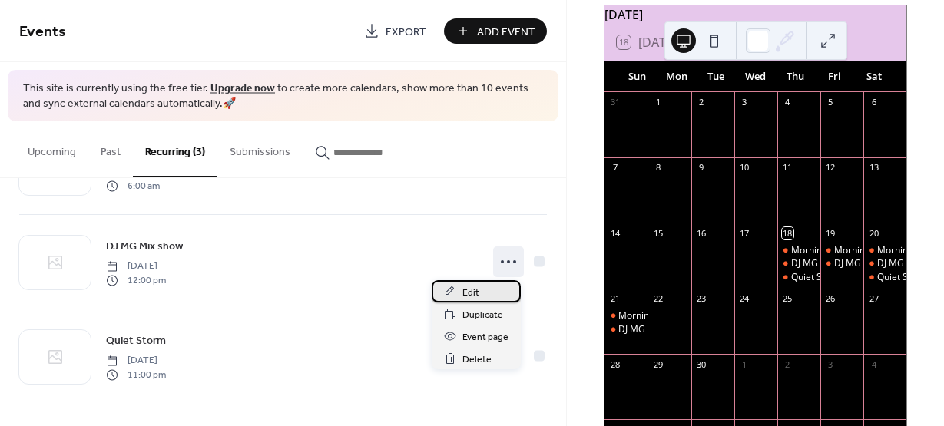
click at [476, 292] on span "Edit" at bounding box center [471, 293] width 17 height 16
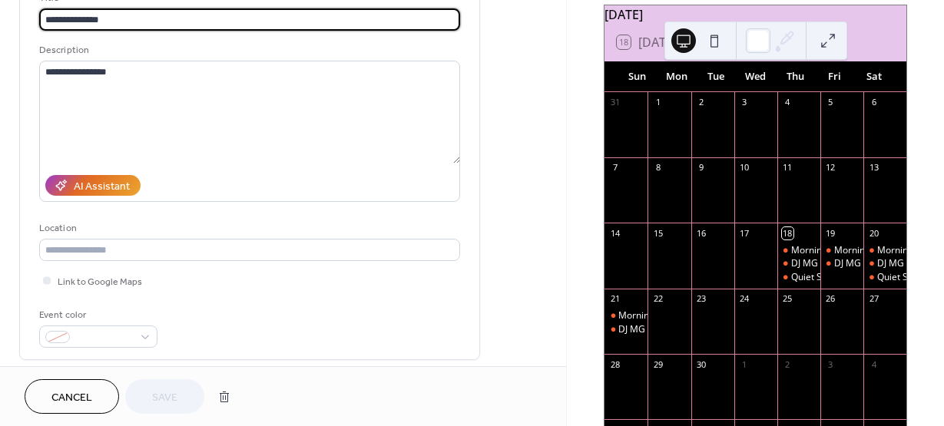
scroll to position [77, 0]
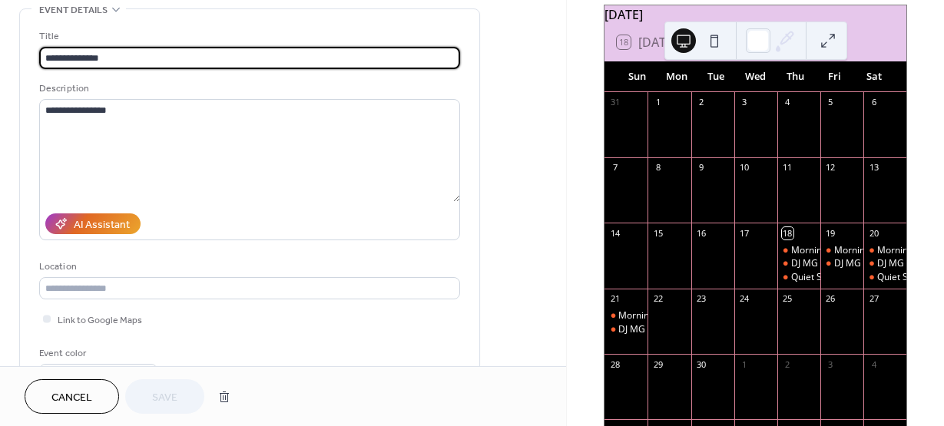
click at [95, 396] on button "Cancel" at bounding box center [72, 397] width 95 height 35
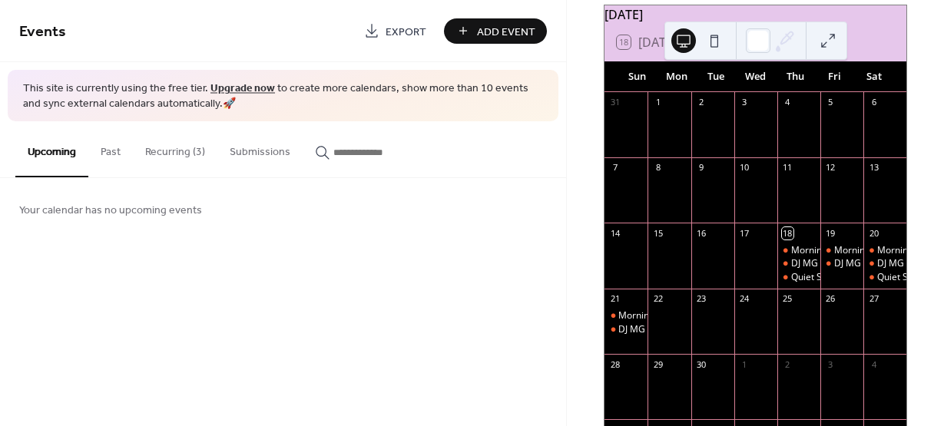
click at [187, 145] on button "Recurring (3)" at bounding box center [175, 148] width 85 height 55
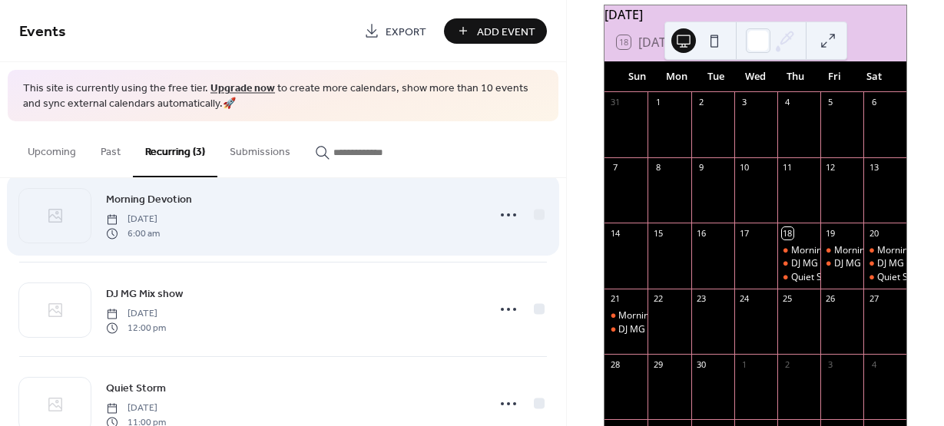
scroll to position [81, 0]
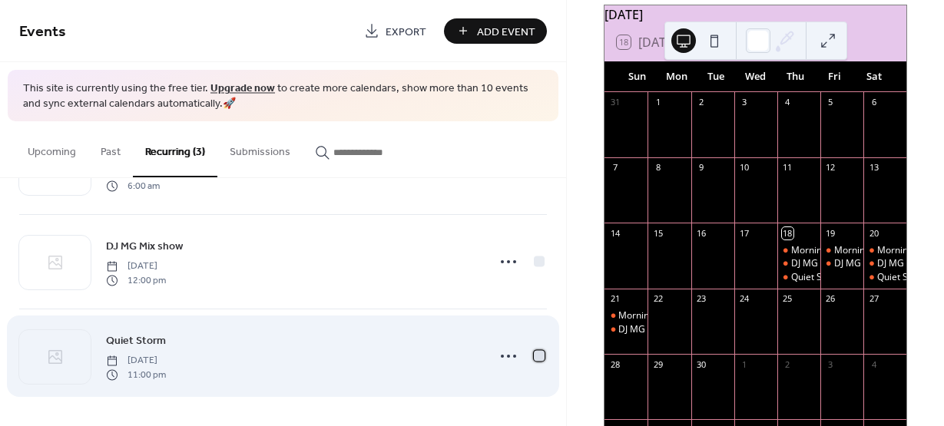
click at [534, 357] on div at bounding box center [539, 356] width 11 height 11
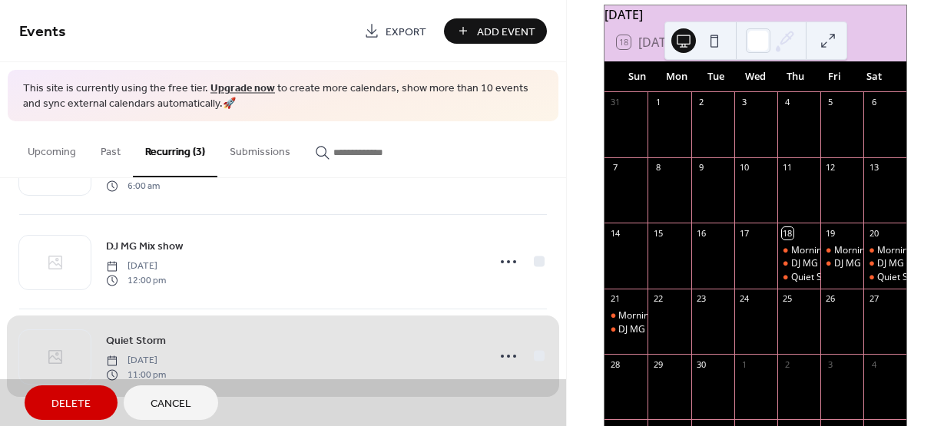
click at [60, 399] on span "Delete" at bounding box center [70, 404] width 39 height 16
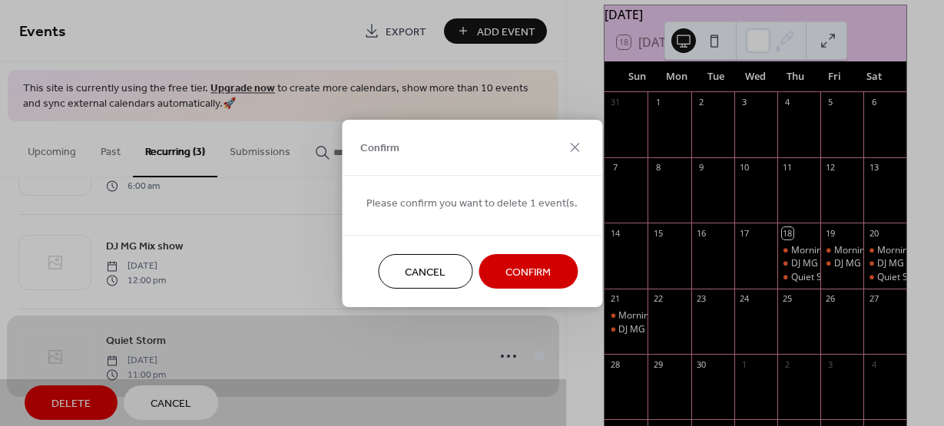
click at [502, 258] on button "Confirm" at bounding box center [528, 271] width 99 height 35
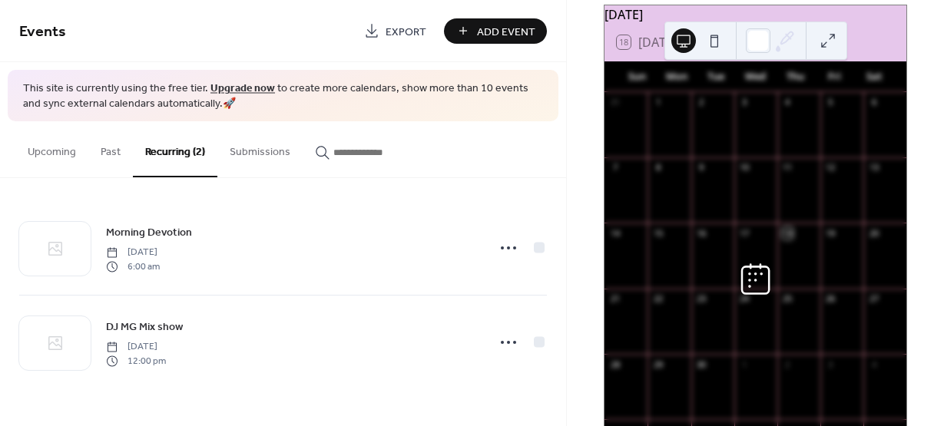
scroll to position [0, 0]
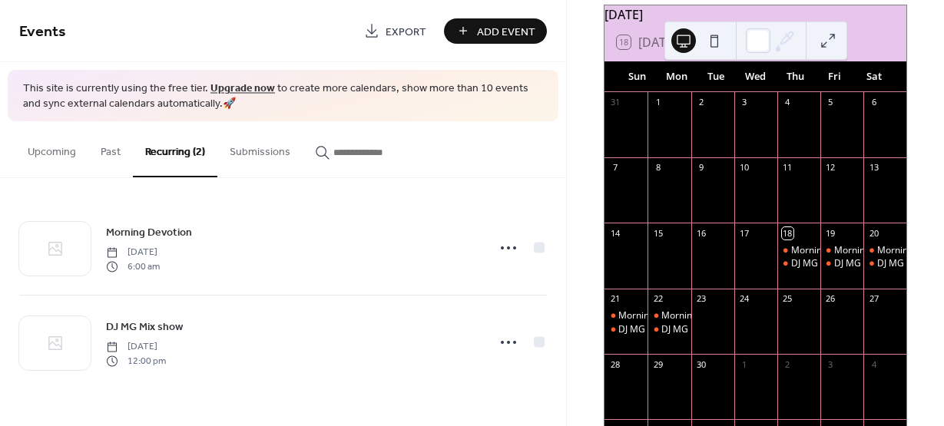
click at [516, 29] on span "Add Event" at bounding box center [506, 32] width 58 height 16
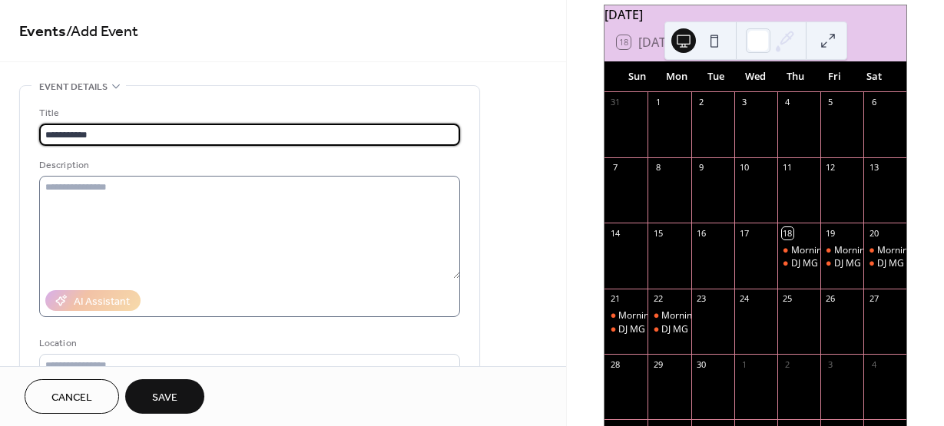
type input "**********"
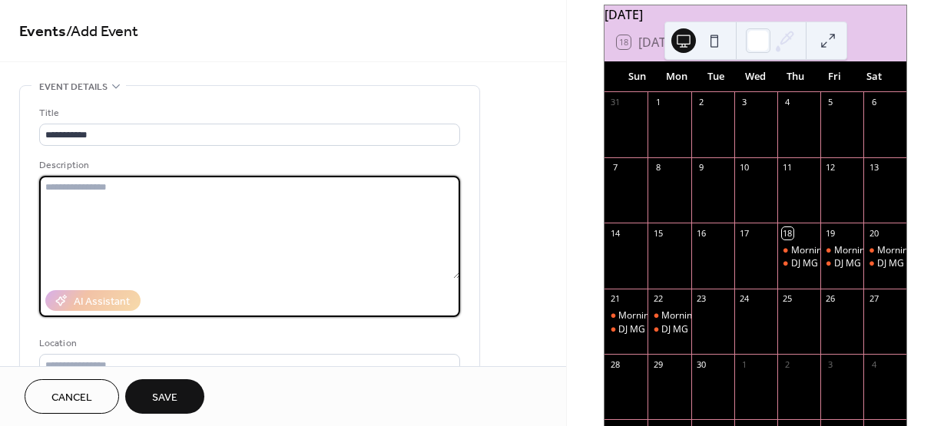
click at [128, 201] on textarea at bounding box center [249, 227] width 421 height 103
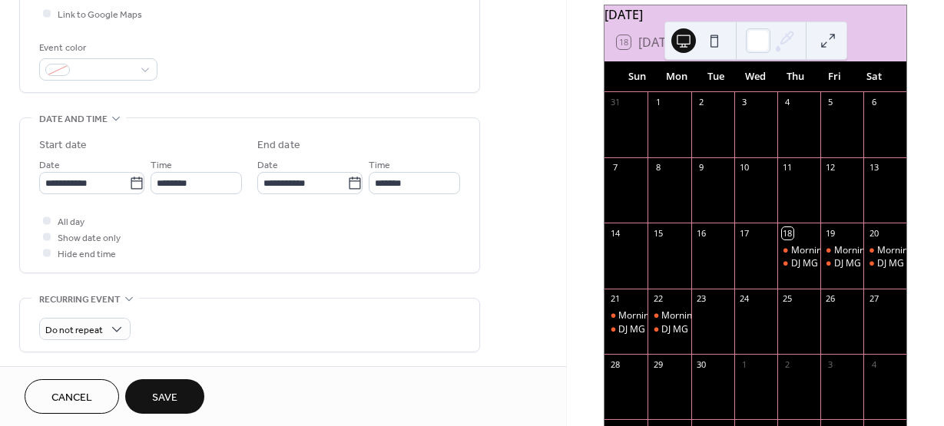
scroll to position [384, 0]
type textarea "*********"
click at [194, 184] on input "********" at bounding box center [196, 182] width 91 height 22
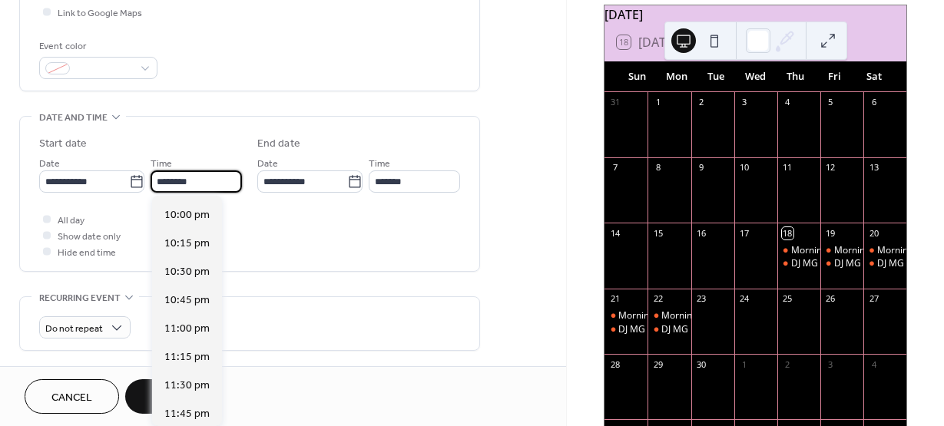
scroll to position [2499, 0]
click at [197, 323] on span "11:00 pm" at bounding box center [186, 328] width 45 height 16
type input "********"
type input "**********"
type input "********"
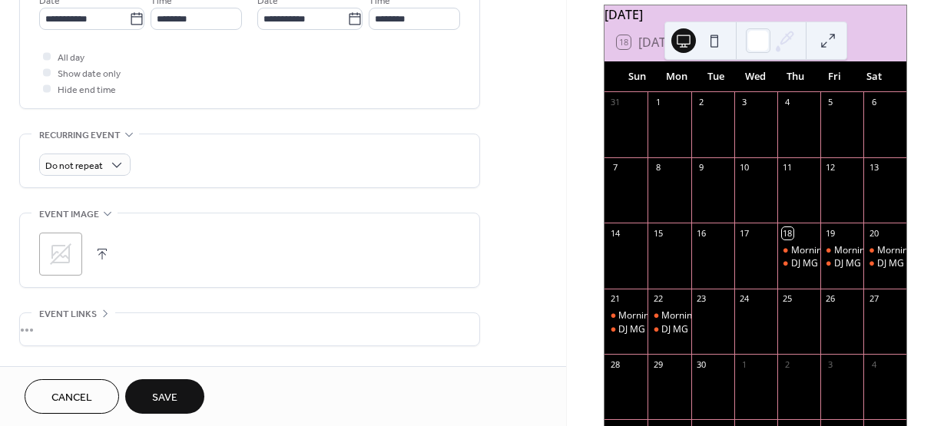
scroll to position [615, 0]
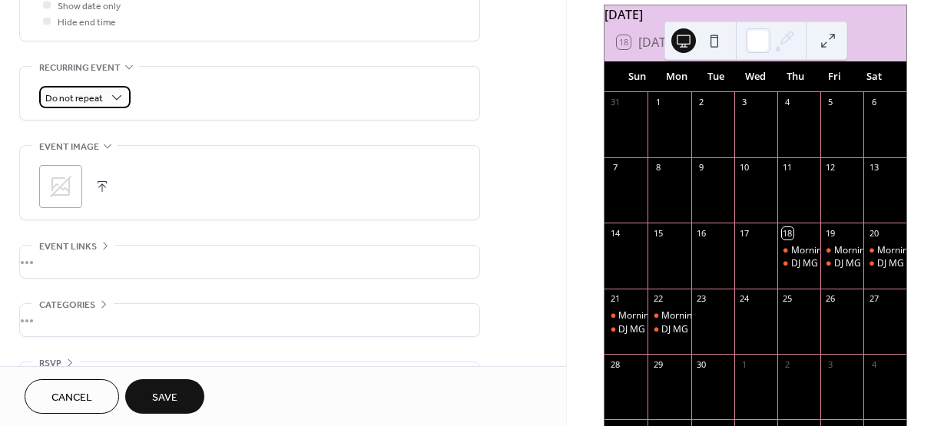
click at [72, 100] on span "Do not repeat" at bounding box center [74, 99] width 58 height 18
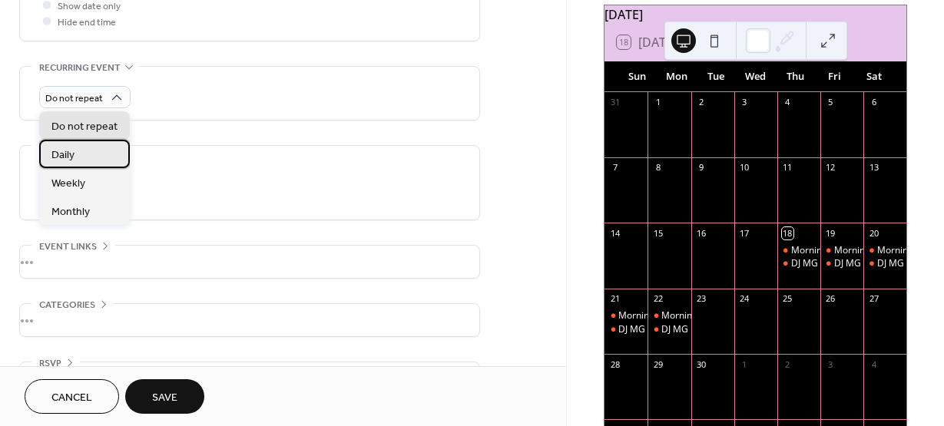
click at [68, 149] on span "Daily" at bounding box center [62, 156] width 23 height 16
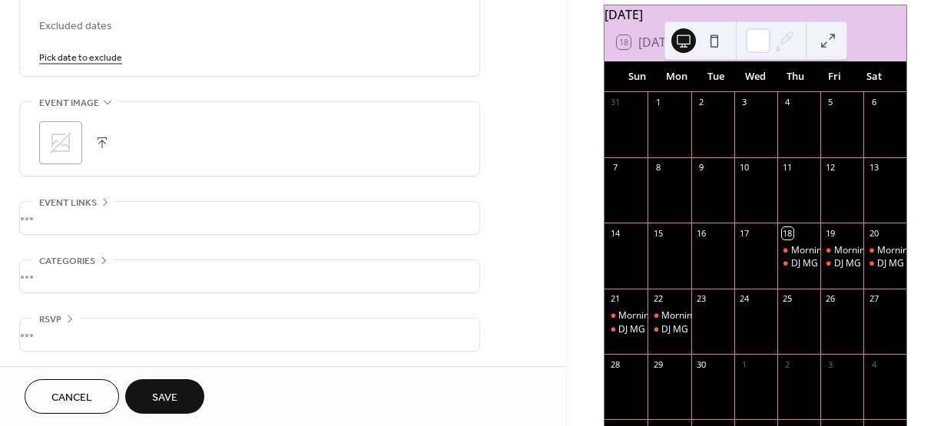
scroll to position [872, 0]
click at [161, 393] on span "Save" at bounding box center [164, 398] width 25 height 16
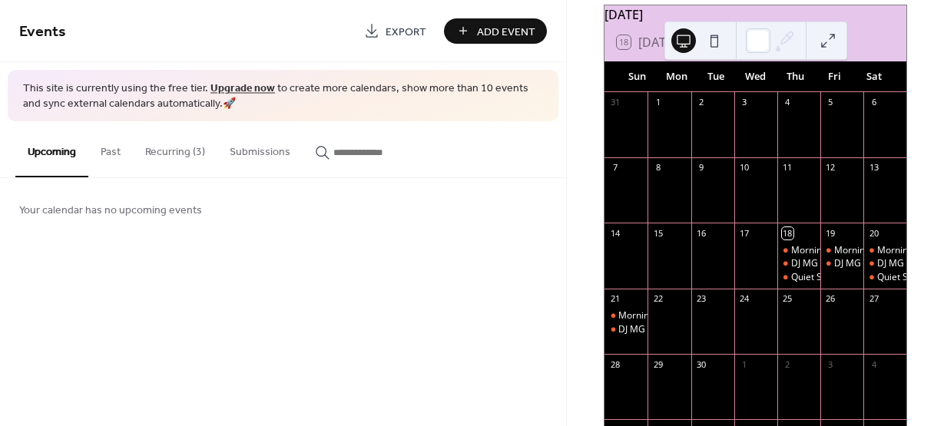
click at [202, 148] on button "Recurring (3)" at bounding box center [175, 148] width 85 height 55
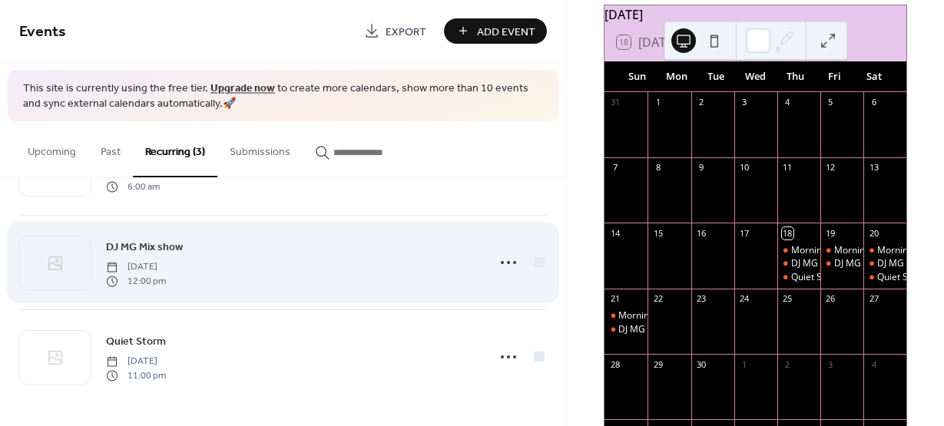
scroll to position [81, 0]
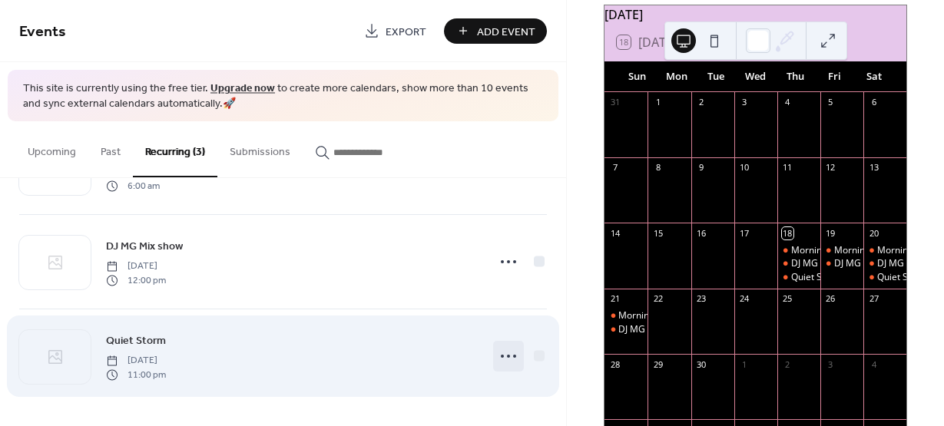
click at [513, 356] on circle at bounding box center [514, 356] width 3 height 3
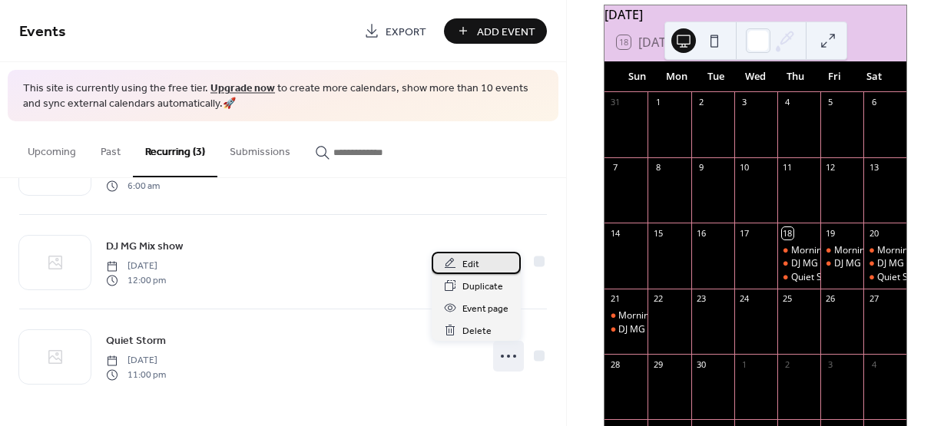
click at [465, 257] on span "Edit" at bounding box center [471, 265] width 17 height 16
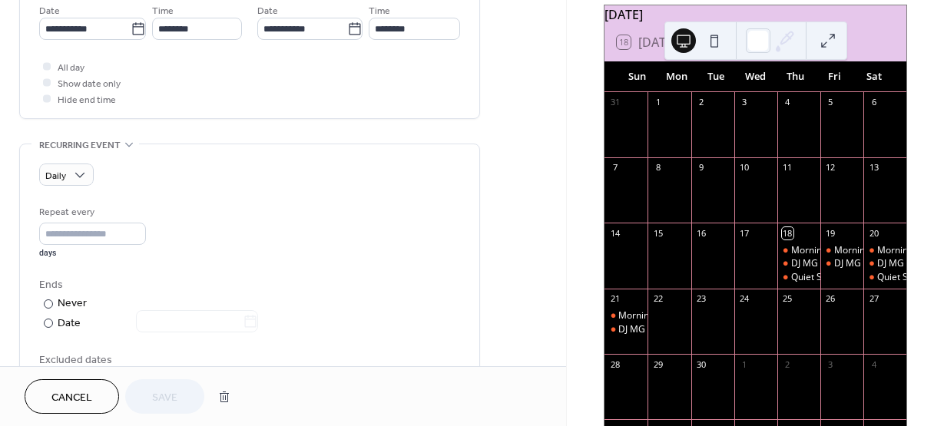
scroll to position [538, 0]
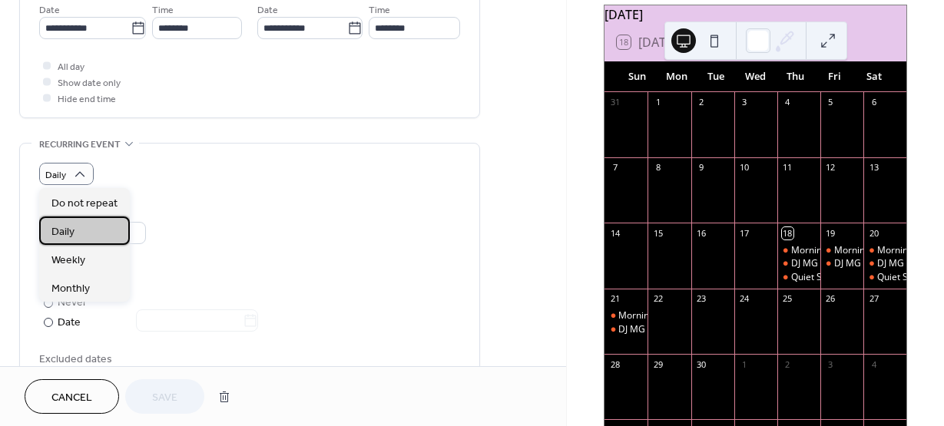
click at [81, 225] on div "Daily" at bounding box center [84, 231] width 91 height 28
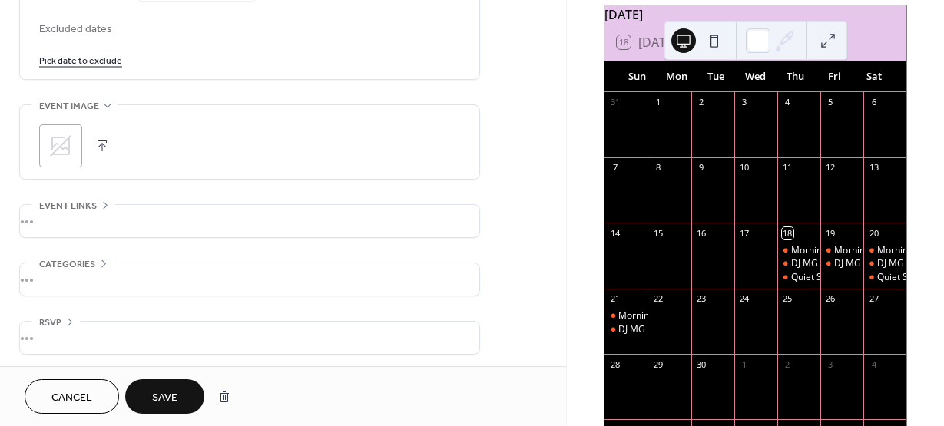
scroll to position [872, 0]
click at [164, 394] on span "Save" at bounding box center [164, 398] width 25 height 16
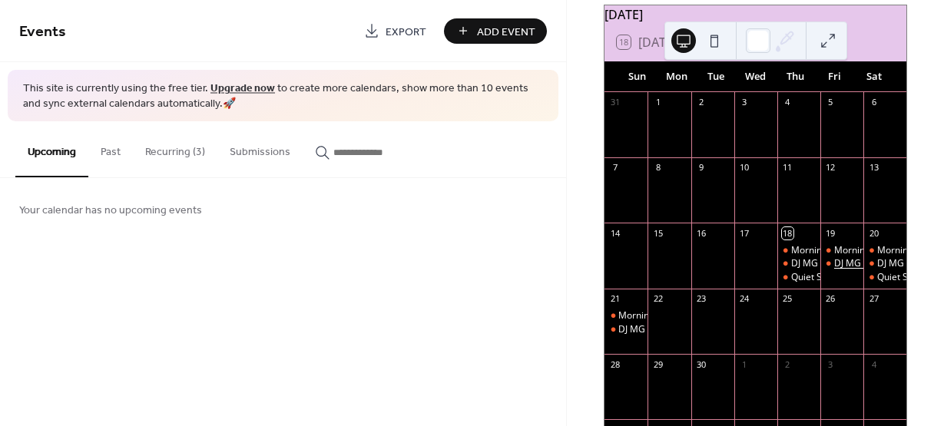
click at [834, 270] on div "DJ MG Mix show" at bounding box center [868, 263] width 69 height 13
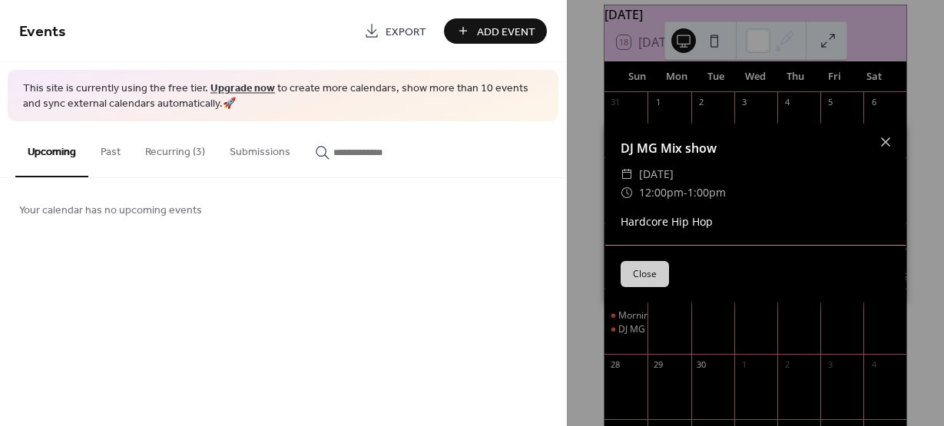
click at [650, 270] on button "Close" at bounding box center [645, 274] width 48 height 26
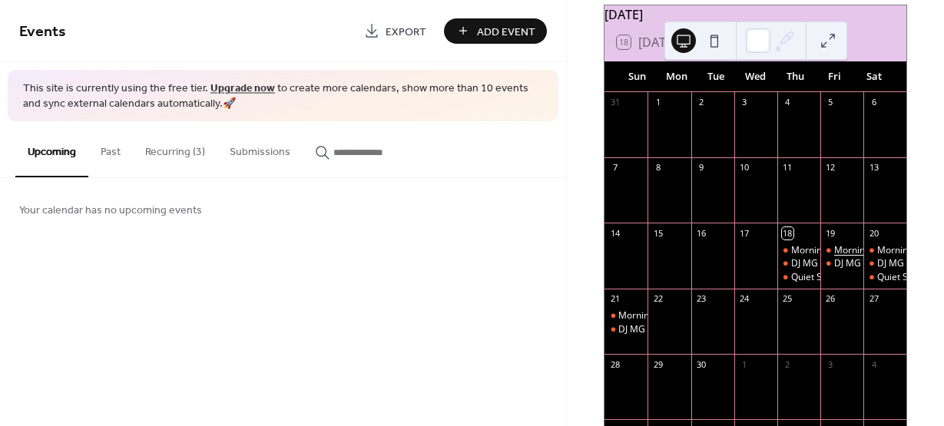
click at [834, 253] on div "Morning Devotion" at bounding box center [872, 250] width 77 height 13
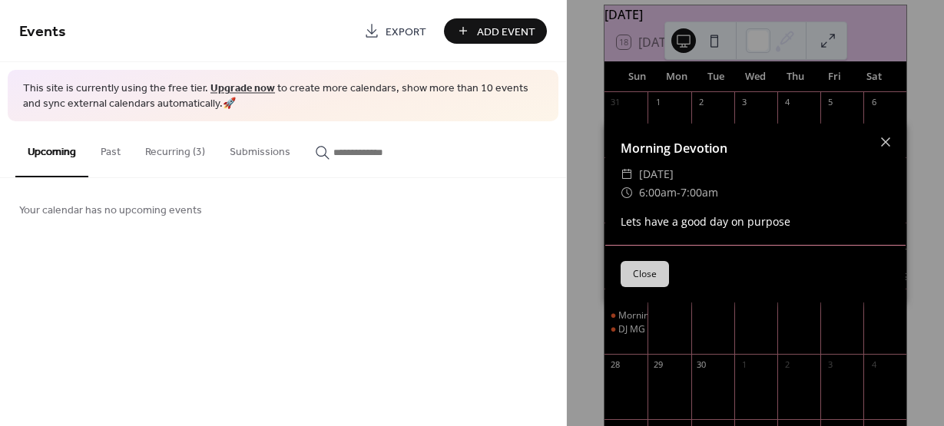
click at [631, 267] on button "Close" at bounding box center [645, 274] width 48 height 26
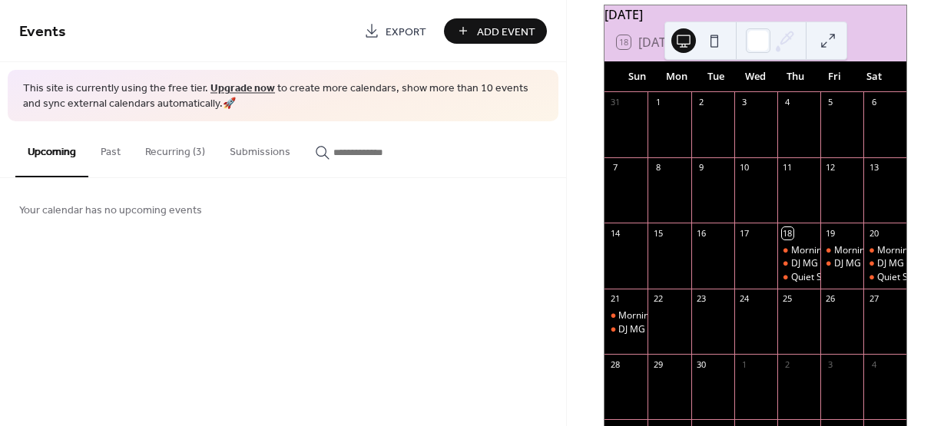
click at [831, 284] on div "Morning Devotion DJ MG Mix show" at bounding box center [842, 263] width 43 height 39
click at [878, 284] on div "Quiet Storm" at bounding box center [903, 277] width 51 height 13
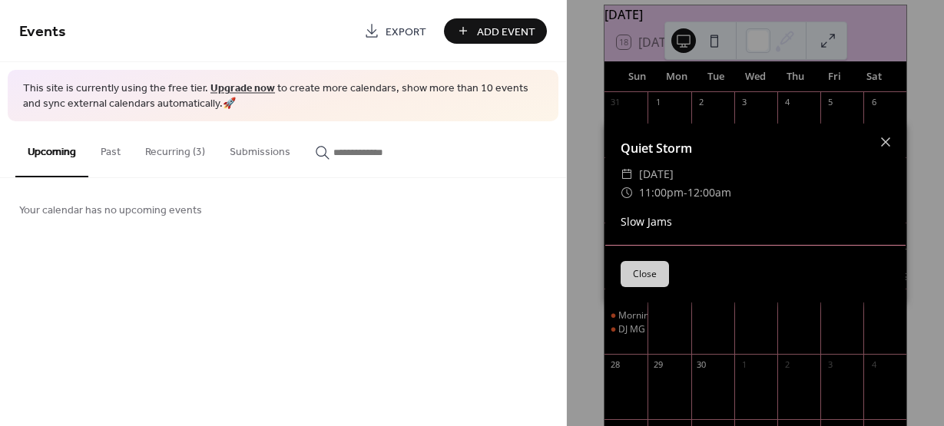
click at [655, 267] on button "Close" at bounding box center [645, 274] width 48 height 26
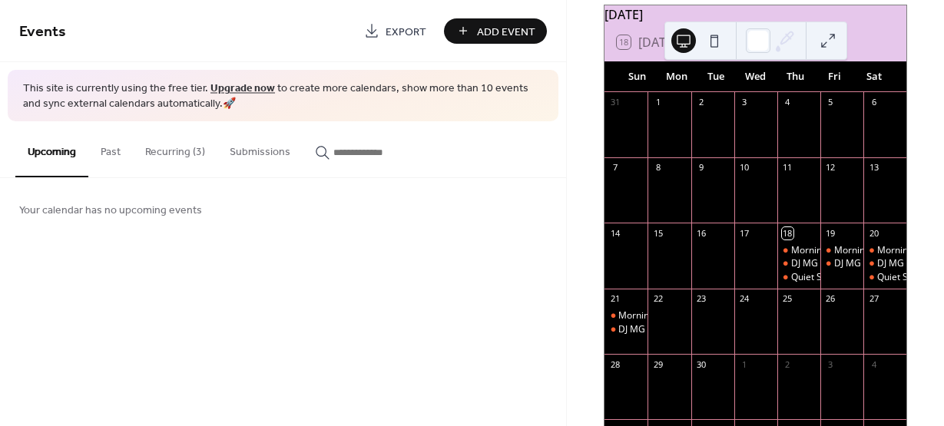
click at [825, 284] on div "Morning Devotion DJ MG Mix show" at bounding box center [842, 263] width 43 height 39
click at [181, 149] on button "Recurring (3)" at bounding box center [175, 148] width 85 height 55
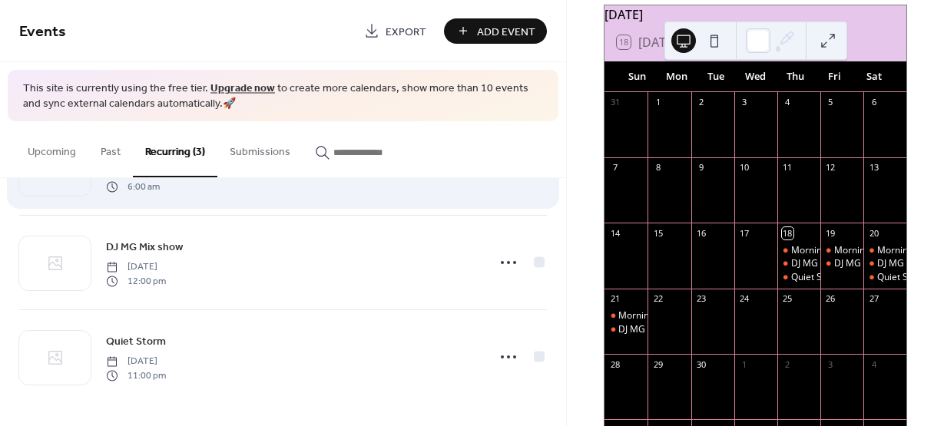
scroll to position [81, 0]
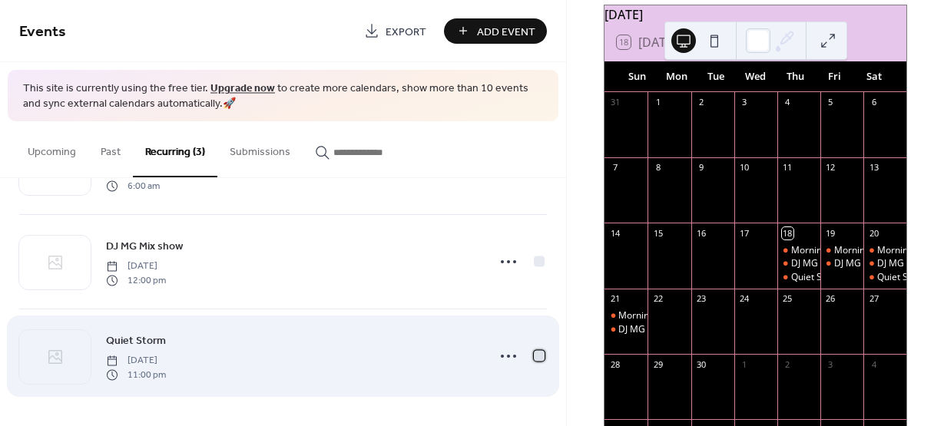
click at [534, 355] on div at bounding box center [539, 356] width 11 height 11
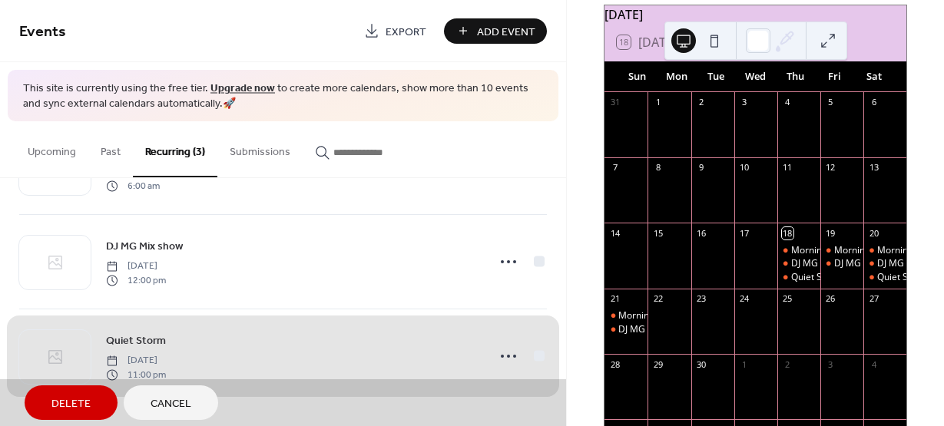
click at [78, 404] on span "Delete" at bounding box center [70, 404] width 39 height 16
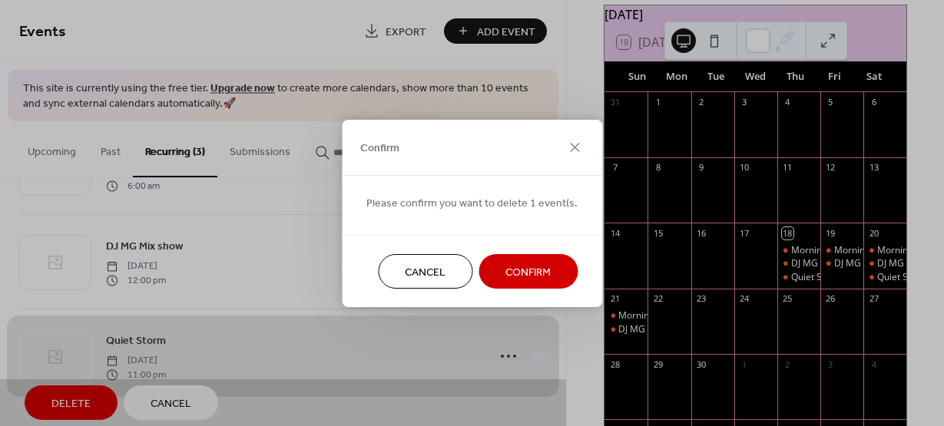
click at [513, 274] on span "Confirm" at bounding box center [528, 272] width 45 height 16
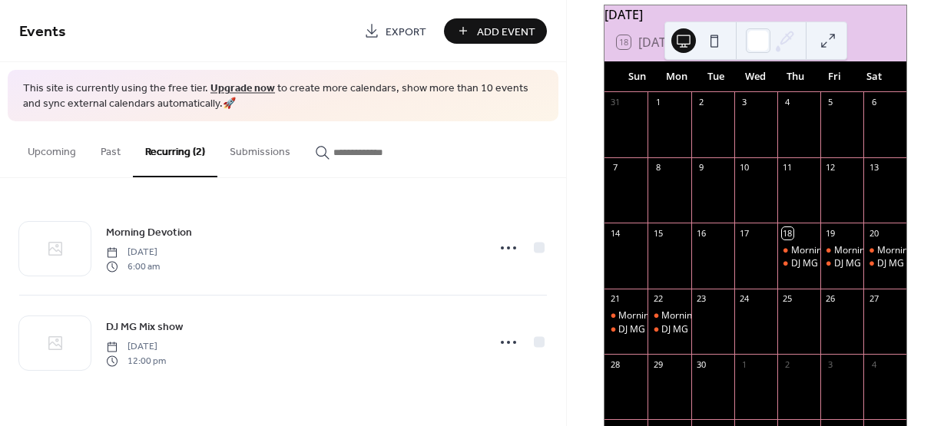
scroll to position [0, 0]
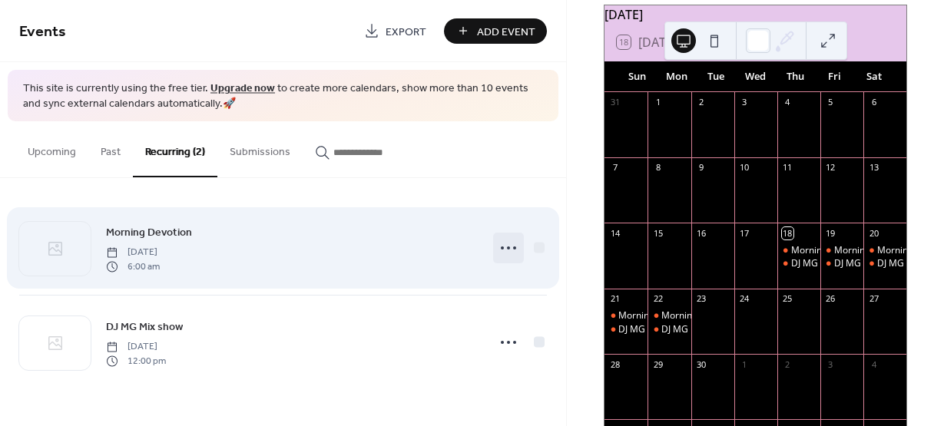
click at [504, 246] on icon at bounding box center [508, 248] width 25 height 25
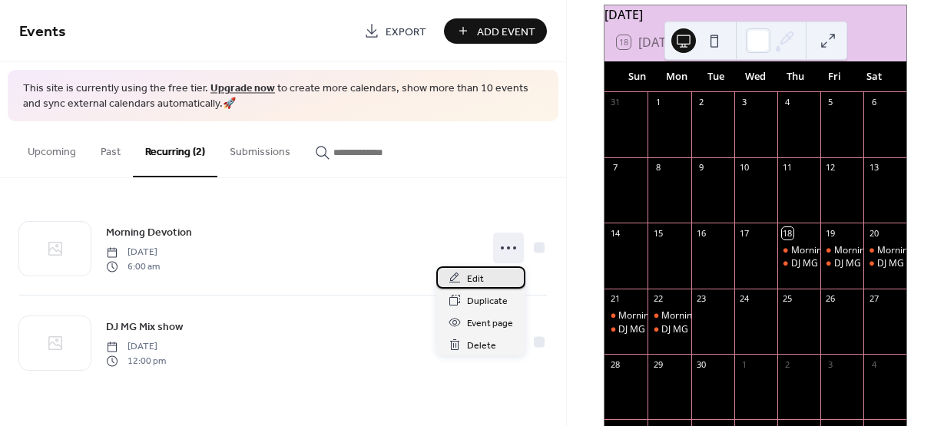
click at [477, 286] on span "Edit" at bounding box center [475, 279] width 17 height 16
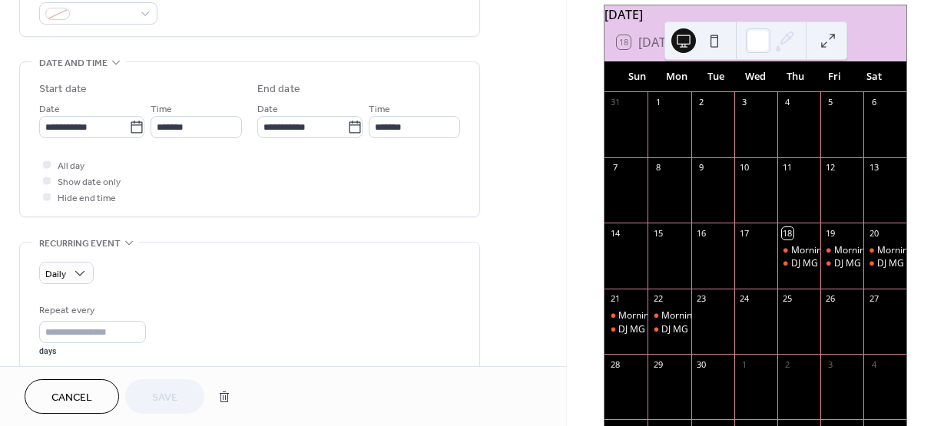
scroll to position [461, 0]
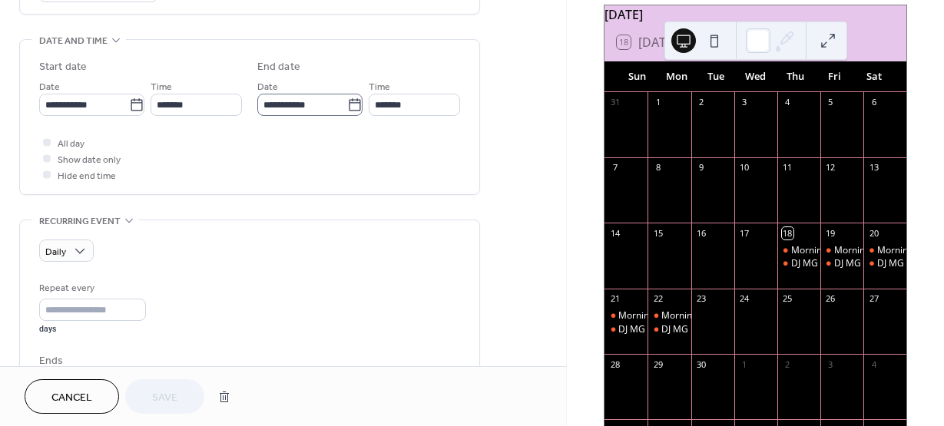
click at [347, 105] on icon at bounding box center [354, 105] width 15 height 15
click at [343, 105] on input "**********" at bounding box center [302, 105] width 90 height 22
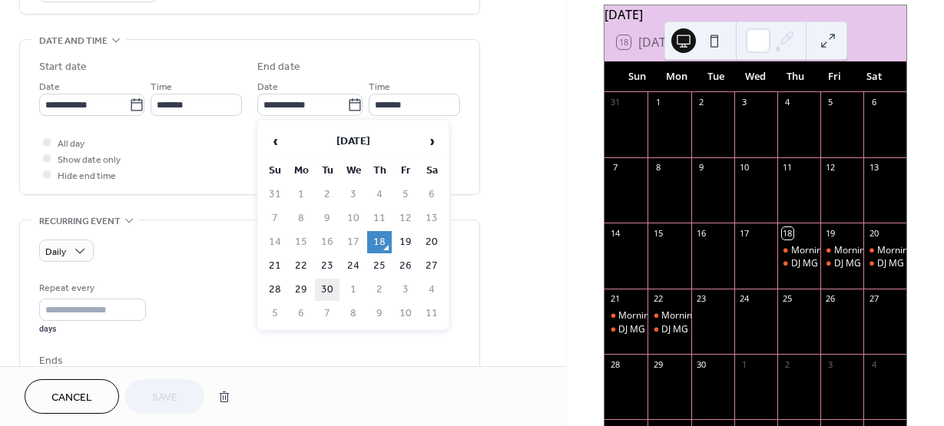
click at [326, 287] on td "30" at bounding box center [327, 290] width 25 height 22
type input "**********"
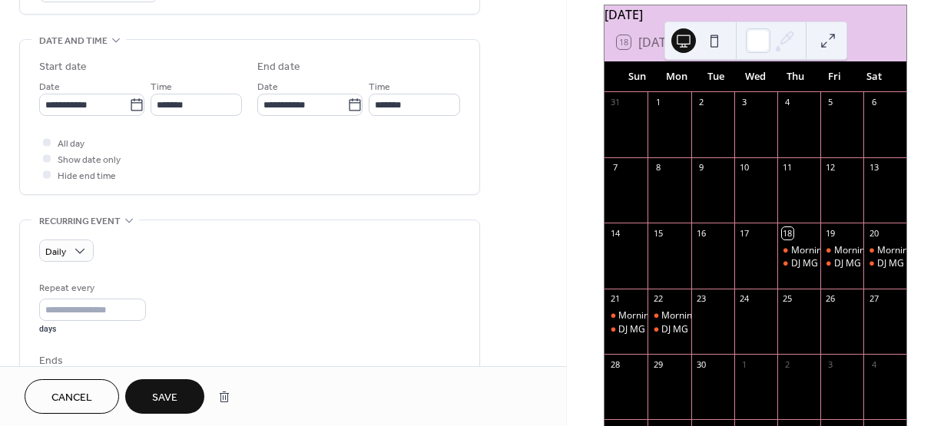
click at [171, 394] on span "Save" at bounding box center [164, 398] width 25 height 16
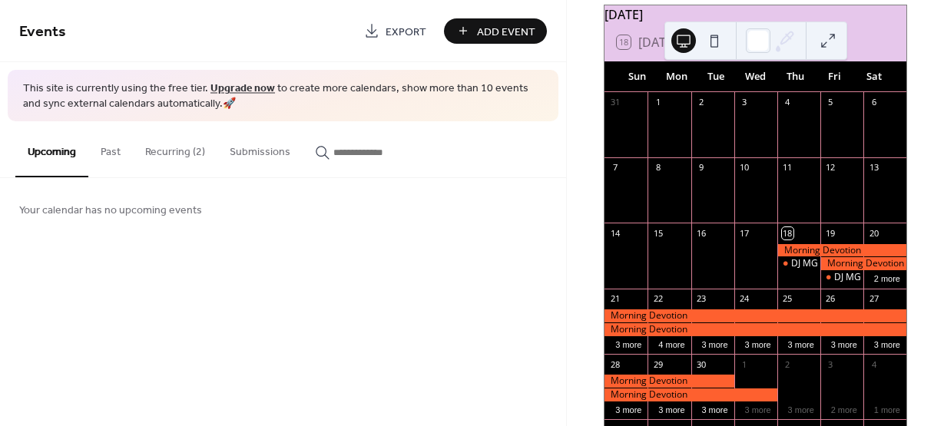
click at [179, 147] on button "Recurring (2)" at bounding box center [175, 148] width 85 height 55
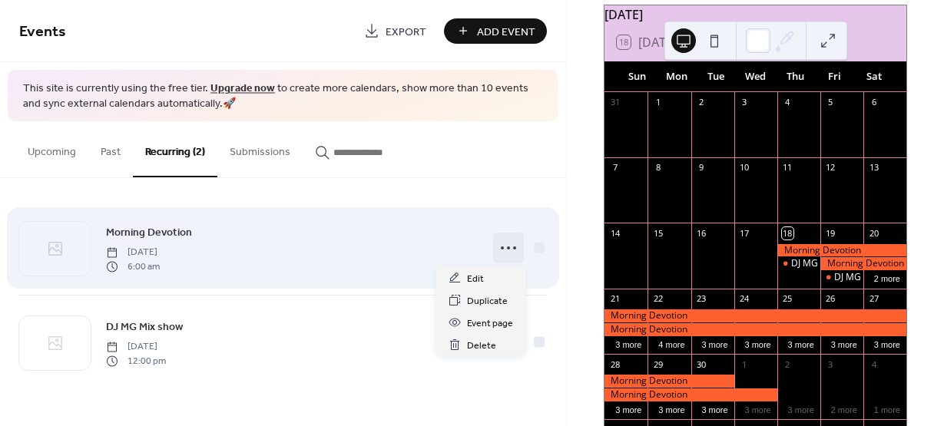
click at [501, 244] on icon at bounding box center [508, 248] width 25 height 25
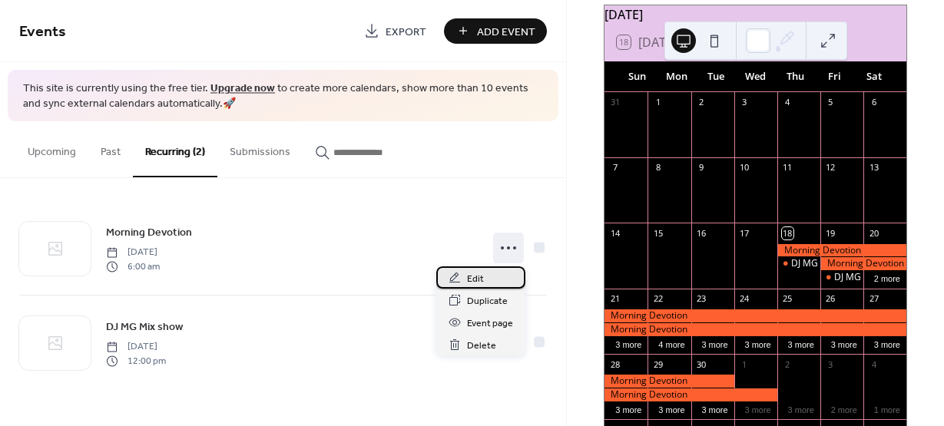
click at [473, 283] on span "Edit" at bounding box center [475, 279] width 17 height 16
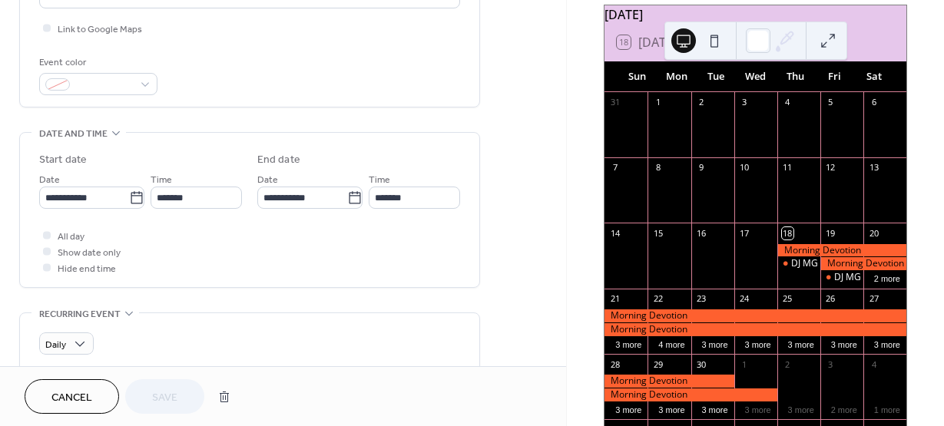
scroll to position [461, 0]
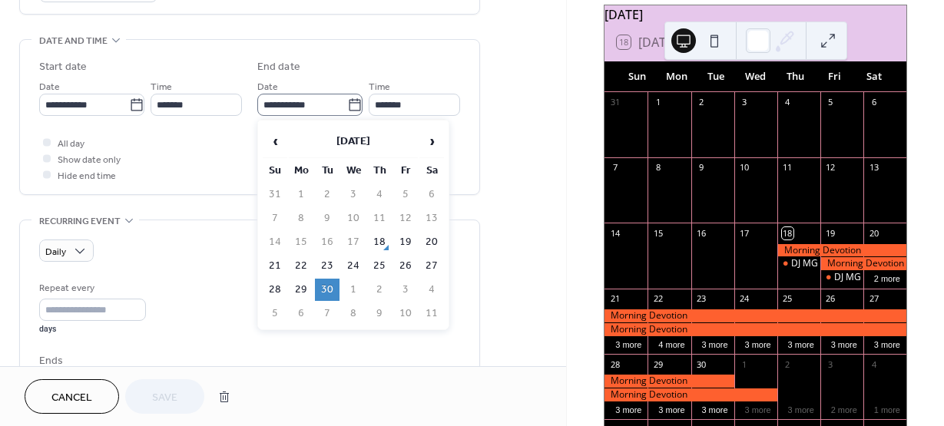
click at [348, 103] on icon at bounding box center [354, 105] width 15 height 15
click at [347, 103] on input "**********" at bounding box center [302, 105] width 90 height 22
click at [385, 242] on td "18" at bounding box center [379, 242] width 25 height 22
type input "**********"
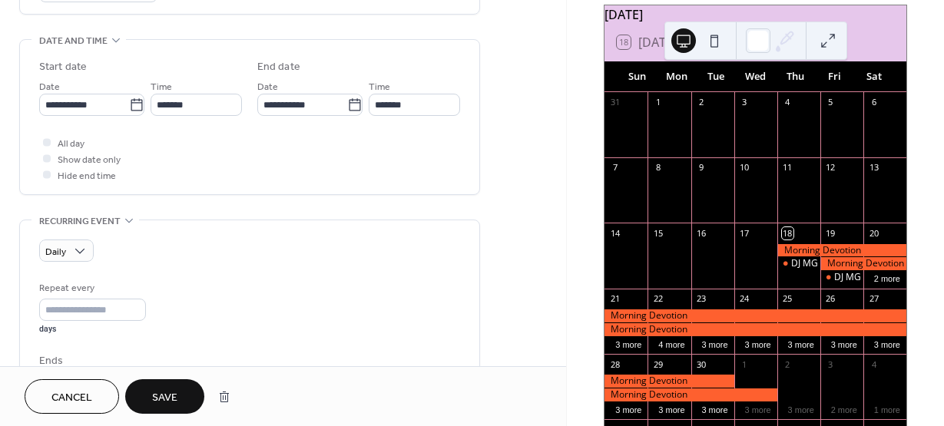
click at [178, 392] on button "Save" at bounding box center [164, 397] width 79 height 35
